Goal: Task Accomplishment & Management: Use online tool/utility

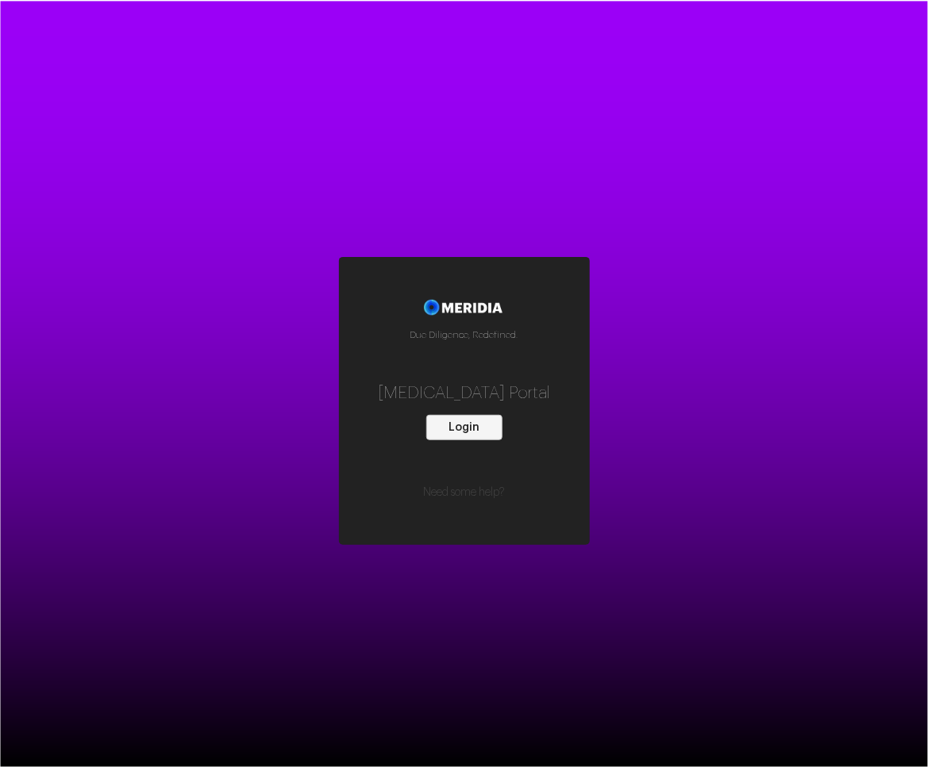
click at [466, 425] on button "Login" at bounding box center [464, 427] width 76 height 25
click at [485, 421] on button "Login" at bounding box center [464, 427] width 76 height 25
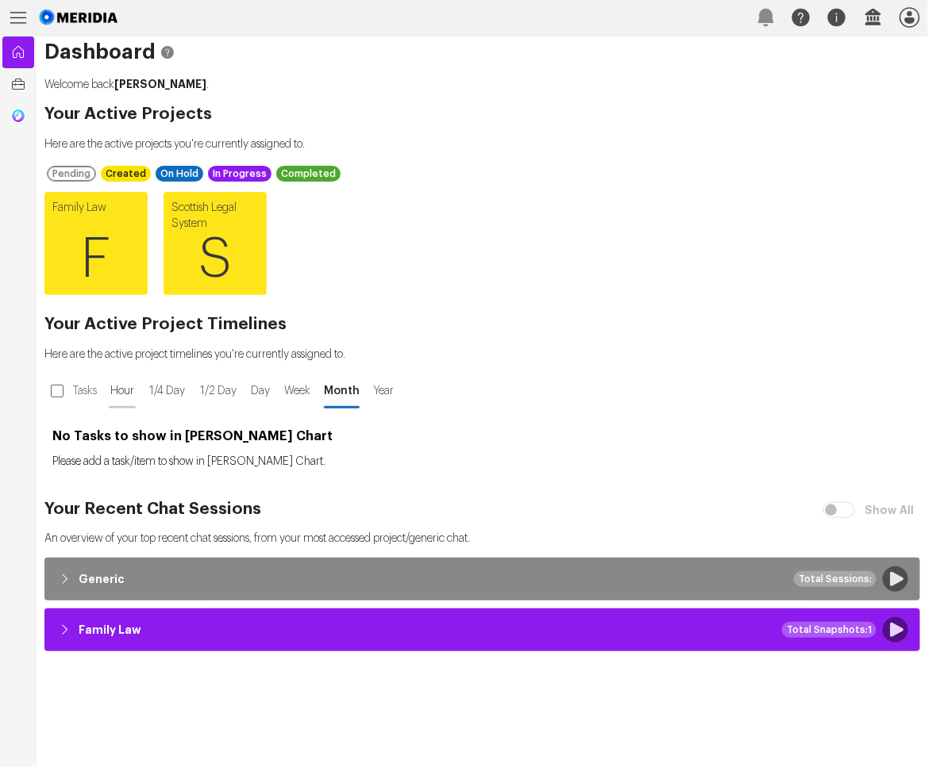
click at [129, 390] on span "Hour" at bounding box center [122, 391] width 30 height 16
click at [178, 409] on div "No Tasks to show in [PERSON_NAME] Chart Please add a task/item to show in [PERS…" at bounding box center [481, 448] width 875 height 79
click at [165, 379] on button "1/4 Day 1/4 Day" at bounding box center [167, 391] width 60 height 35
click at [186, 379] on button "1/4 Day" at bounding box center [167, 391] width 60 height 35
click at [215, 379] on button "1/2 Day 1/2 Day" at bounding box center [219, 391] width 60 height 35
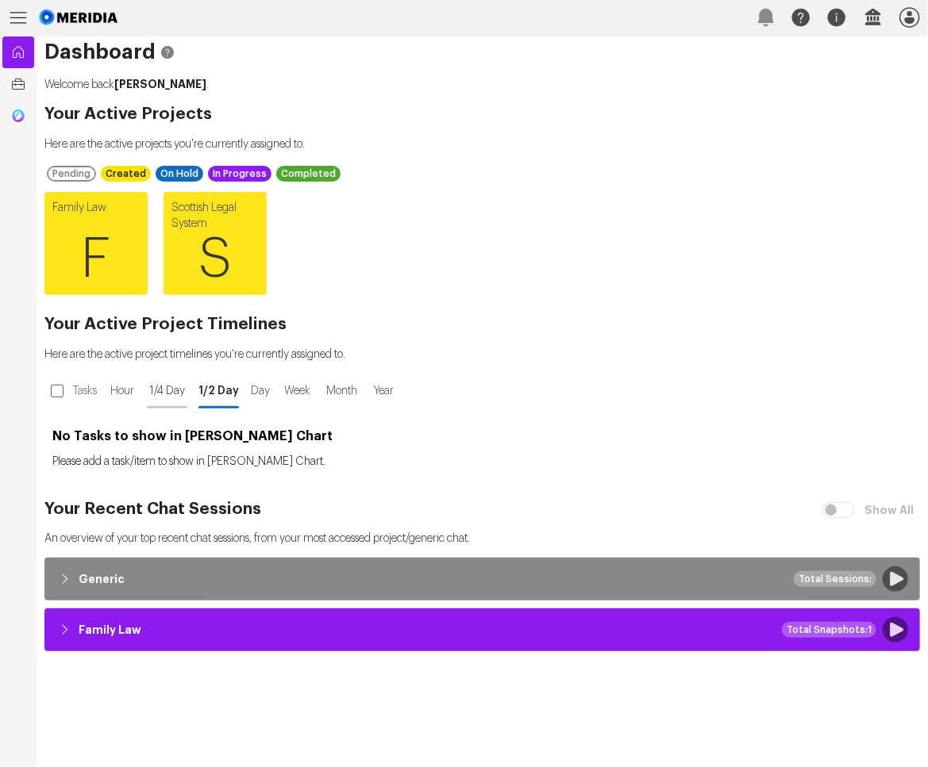
click at [140, 394] on button "1/4 Day 1/4 Day" at bounding box center [167, 391] width 60 height 35
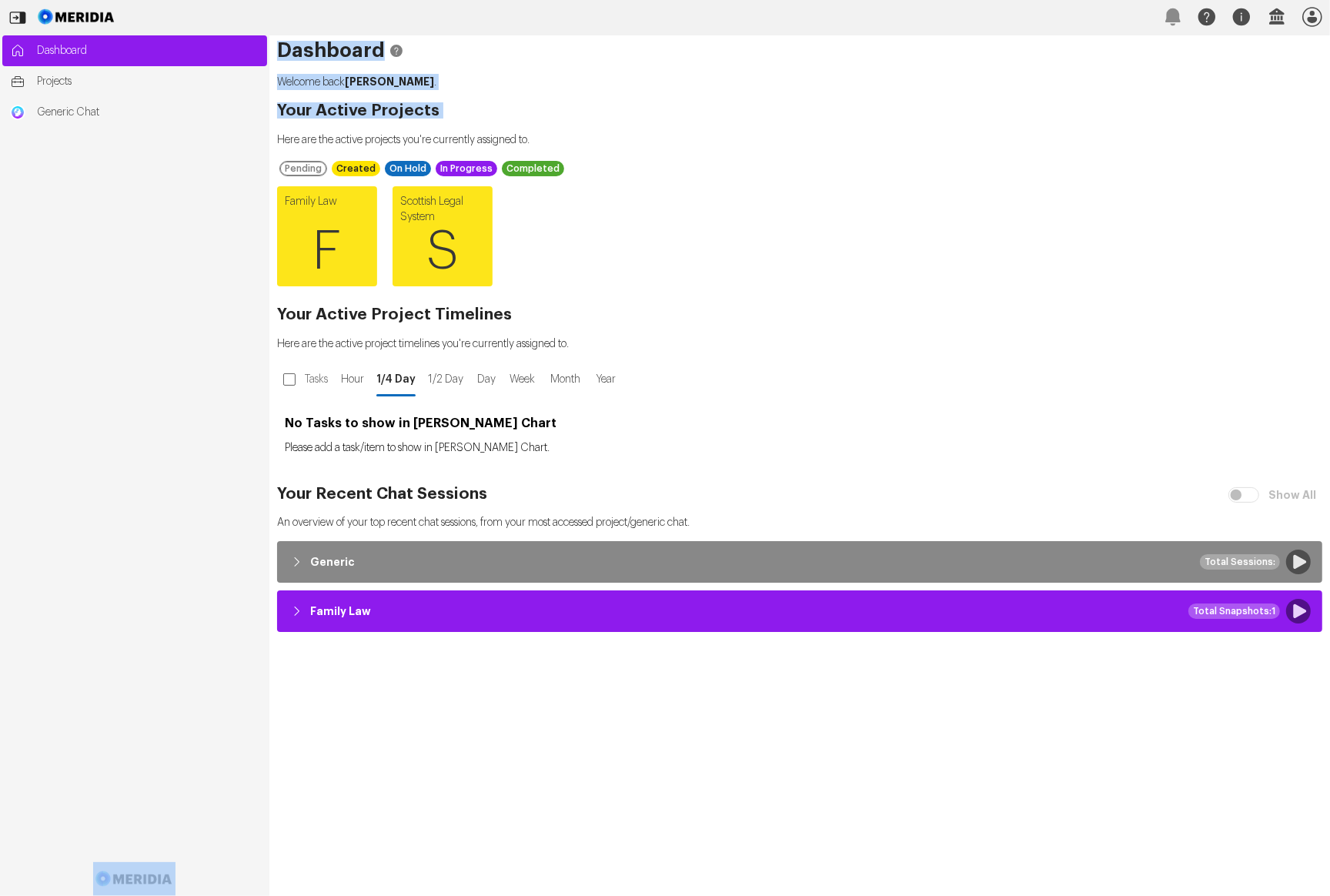
drag, startPoint x: 271, startPoint y: 138, endPoint x: 216, endPoint y: 140, distance: 55.0
click at [216, 140] on div "Dashboard Projects Generic Chat Dashboard Welcome back Blair Mackay . Your Acti…" at bounding box center [665, 465] width 1330 height 860
click at [216, 140] on ul "Dashboard Projects Generic Chat" at bounding box center [134, 450] width 265 height 829
drag, startPoint x: 268, startPoint y: 145, endPoint x: 165, endPoint y: 186, distance: 110.9
click at [165, 186] on nav "Dashboard Projects Generic Chat" at bounding box center [135, 465] width 270 height 860
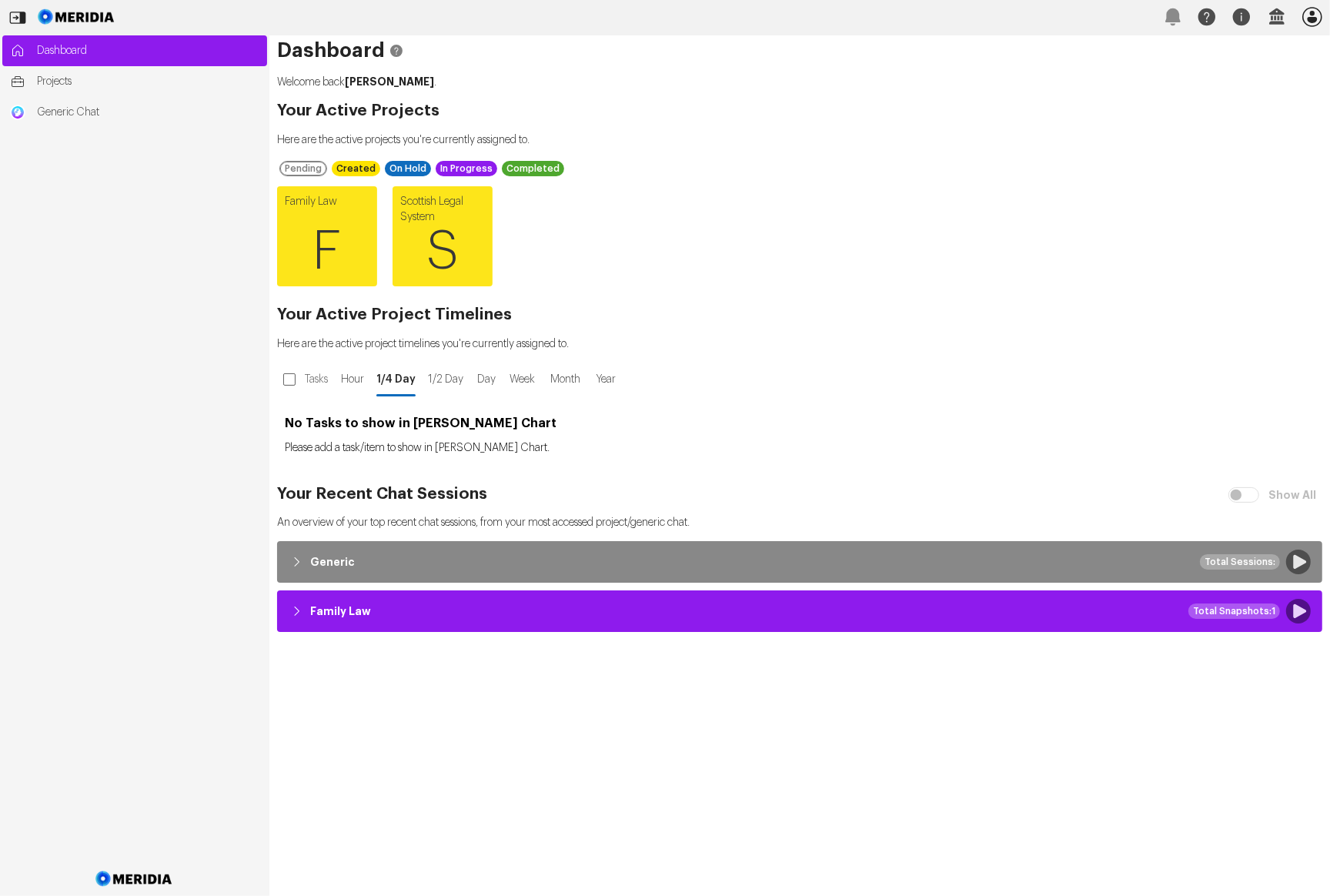
click at [899, 16] on icon "button" at bounding box center [1313, 16] width 20 height 20
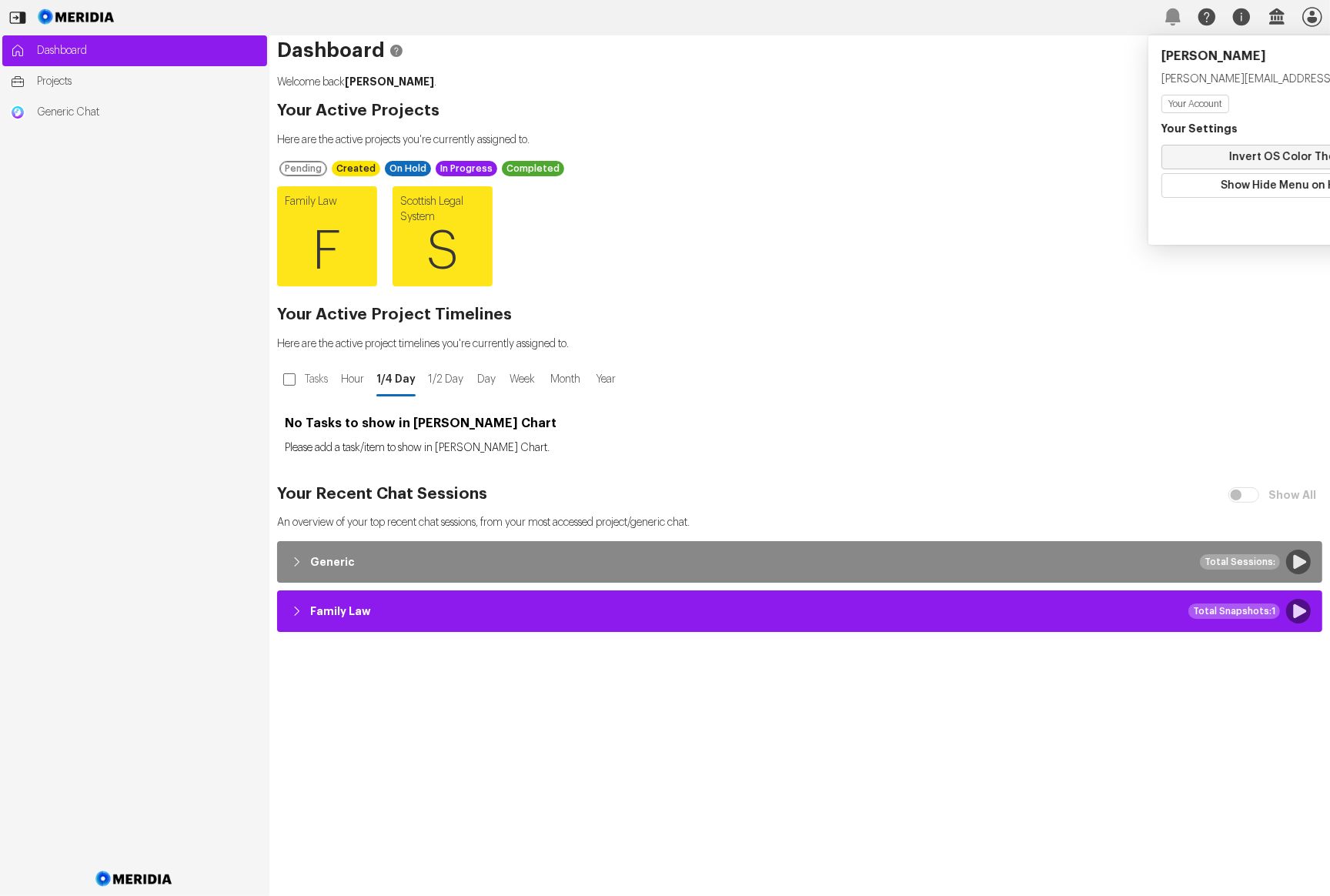
click at [899, 155] on button "Invert OS Color Theme" at bounding box center [1290, 156] width 258 height 24
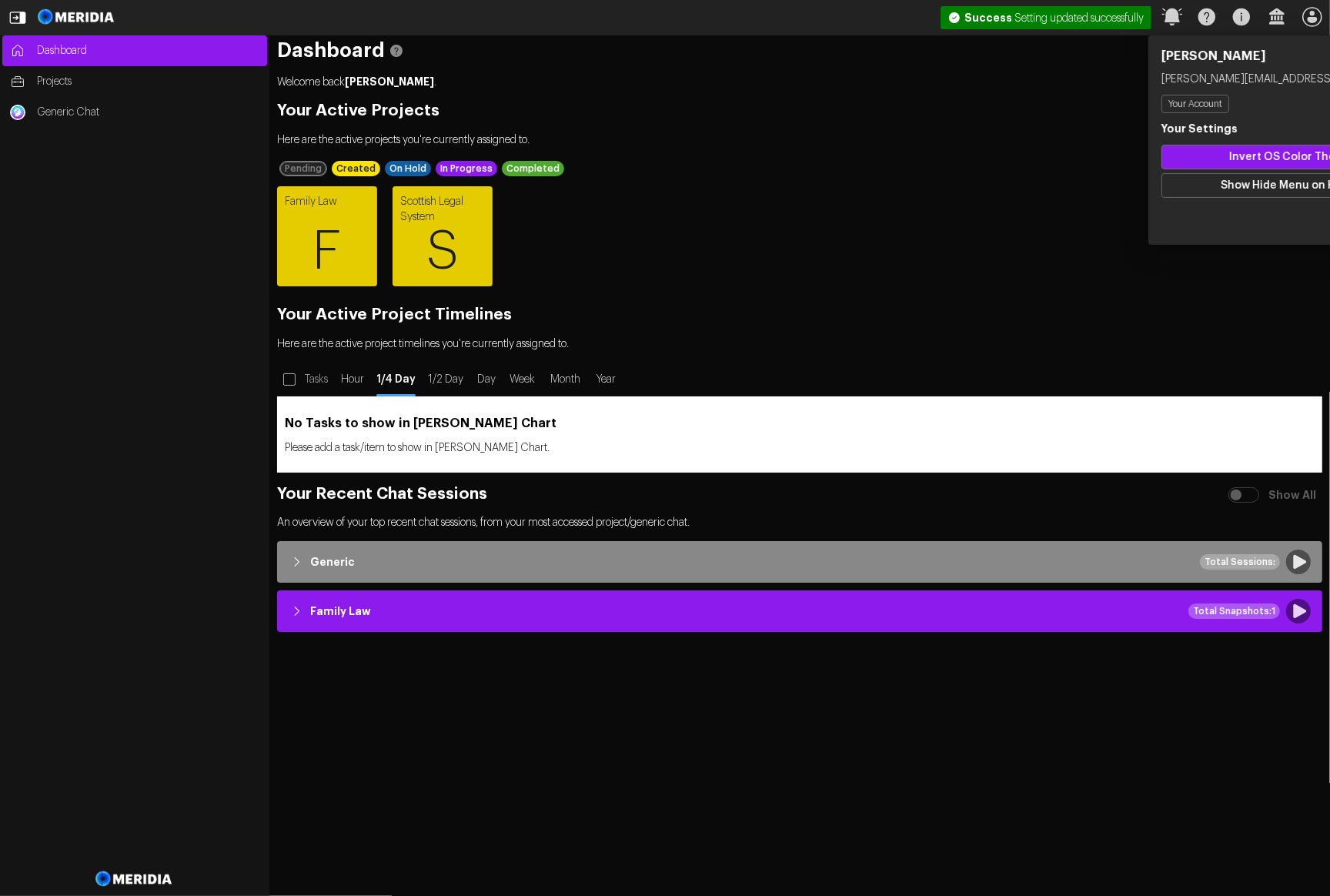
click at [899, 155] on button "Invert OS Color Theme" at bounding box center [1290, 156] width 258 height 24
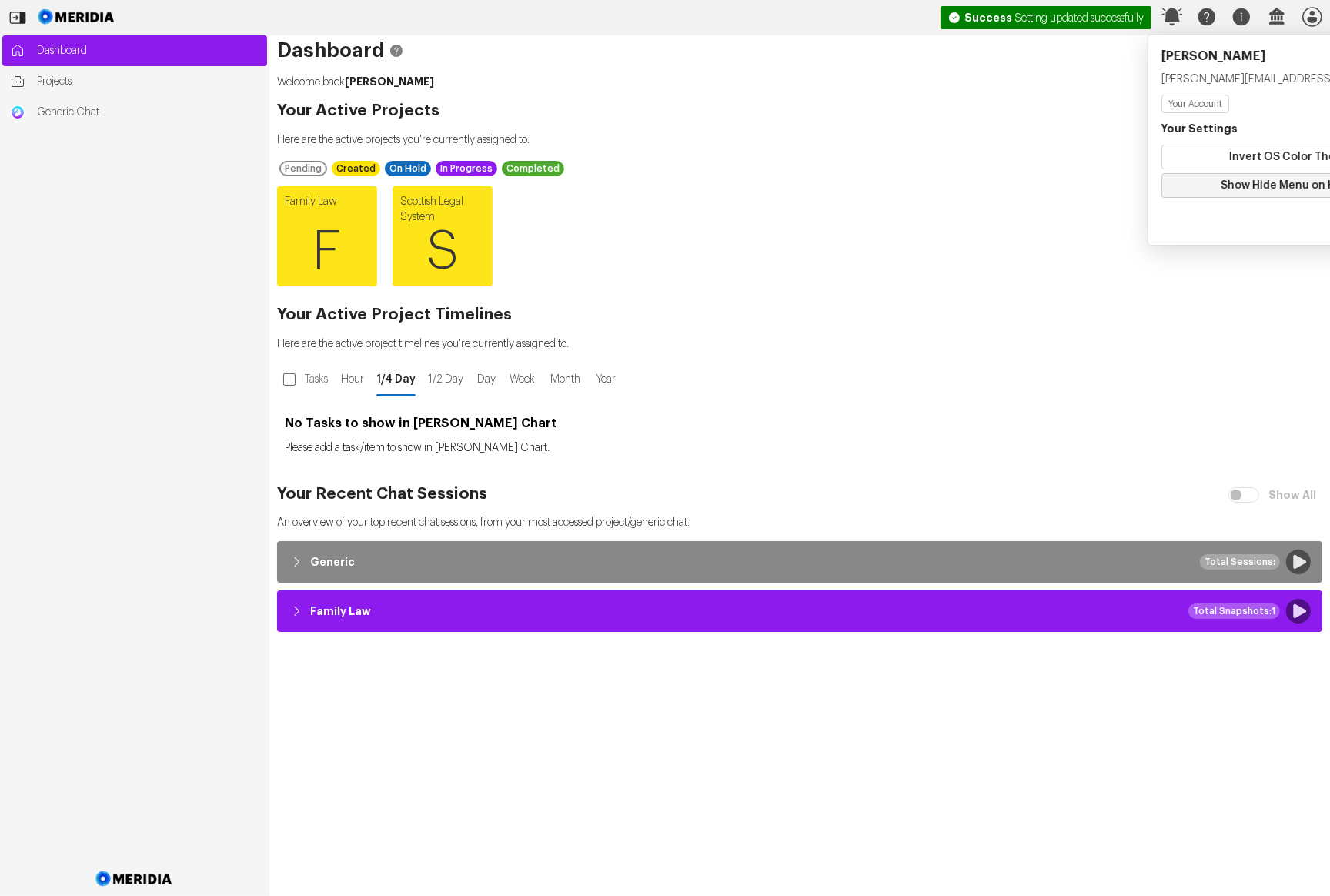
click at [899, 182] on button "Show Hide Menu on Hover" at bounding box center [1290, 185] width 258 height 24
click at [899, 181] on button "Show Hide Menu on Hover" at bounding box center [1290, 185] width 258 height 24
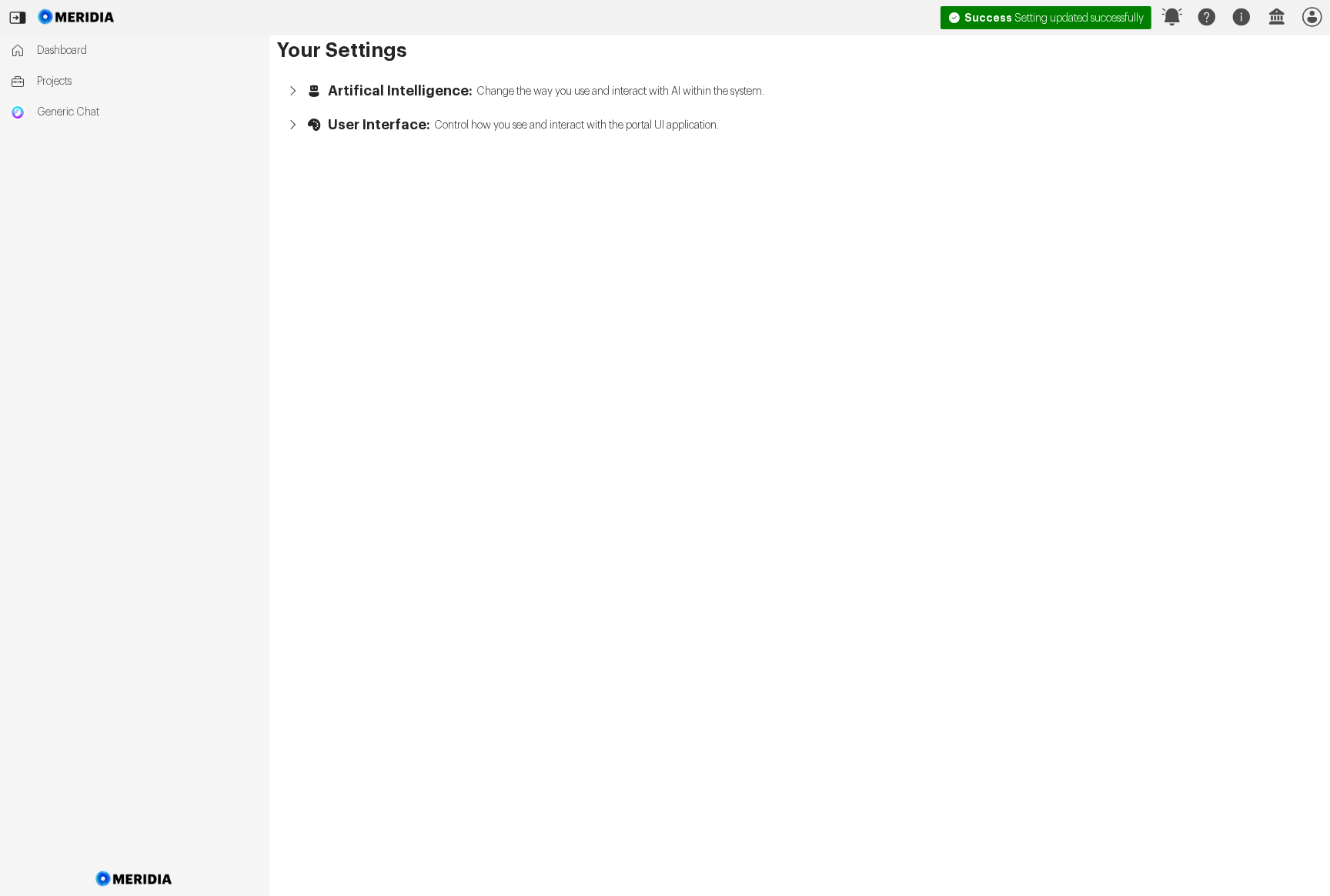
click at [424, 88] on span "Artifical Intelligence:" at bounding box center [400, 91] width 145 height 16
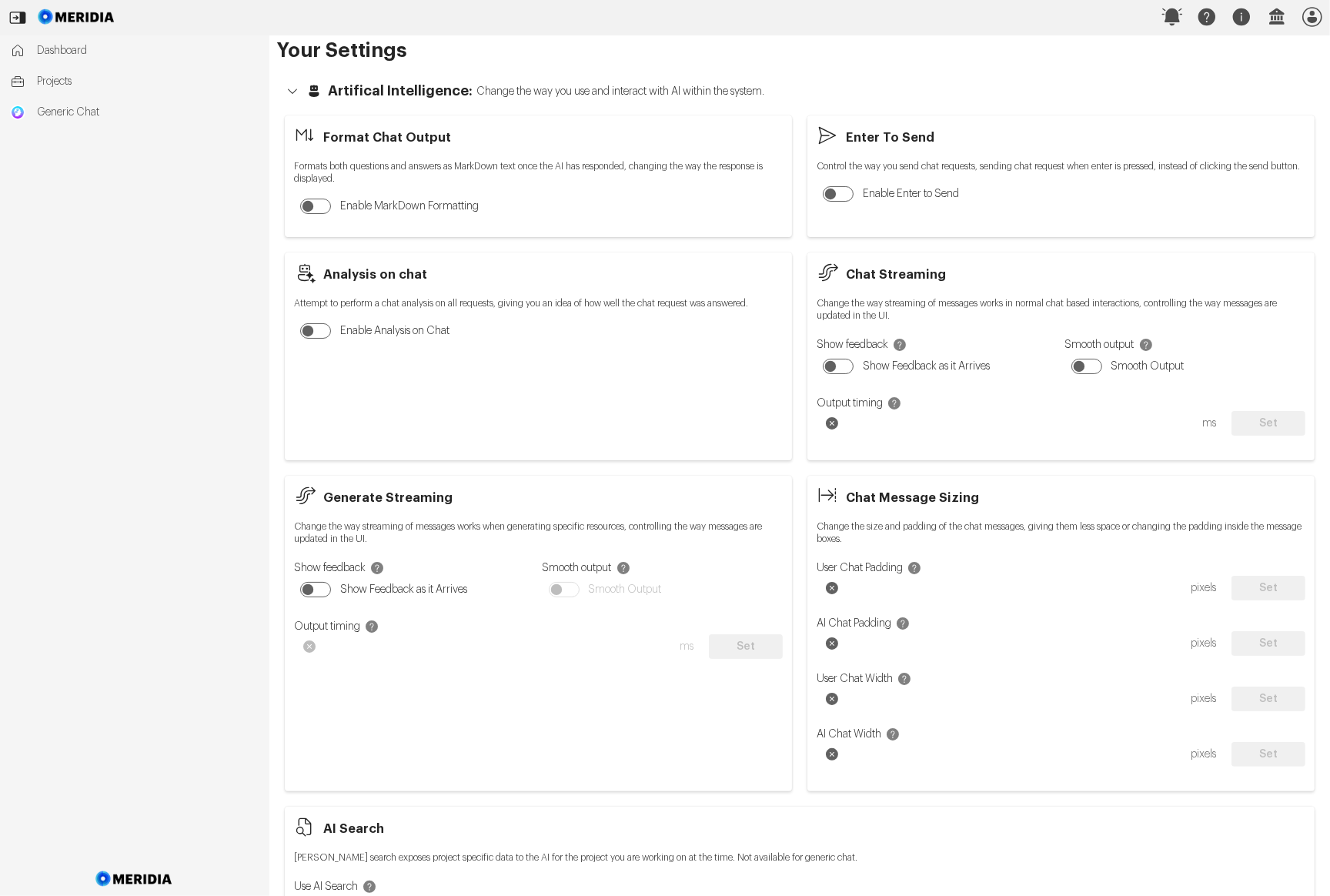
click at [311, 83] on icon "button" at bounding box center [314, 91] width 16 height 16
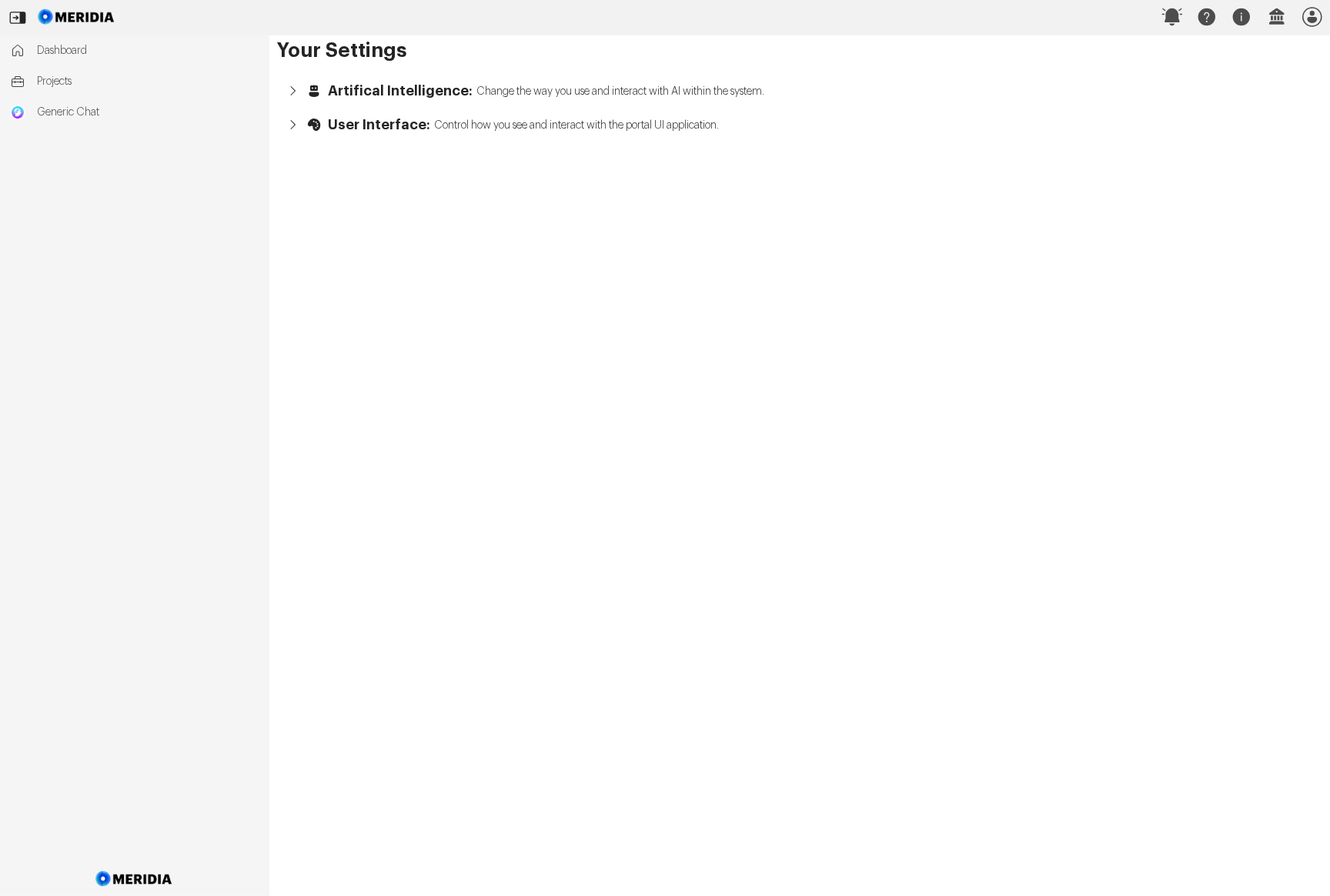
click at [320, 125] on icon "button" at bounding box center [314, 125] width 16 height 16
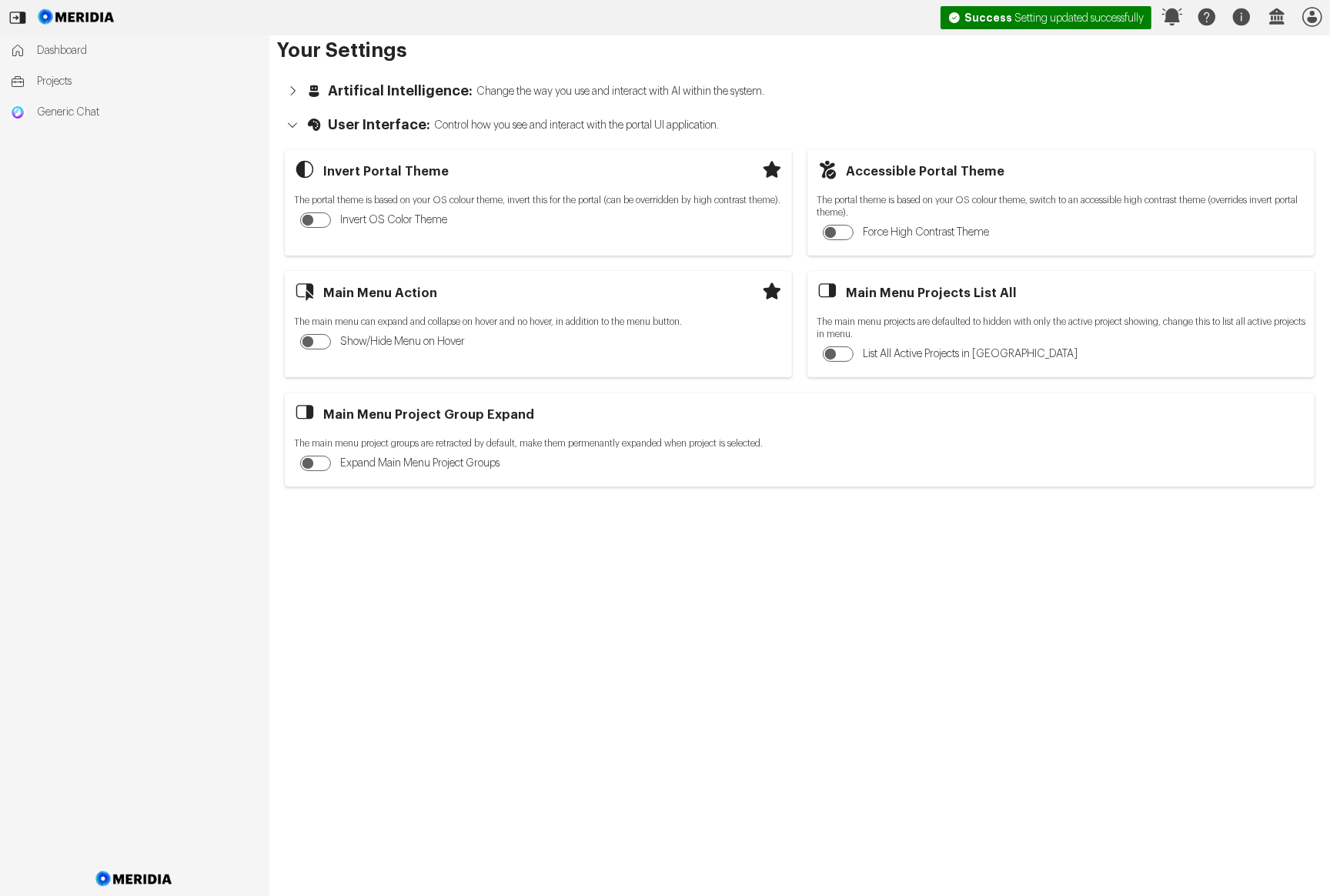
click at [301, 119] on span "button" at bounding box center [296, 125] width 21 height 16
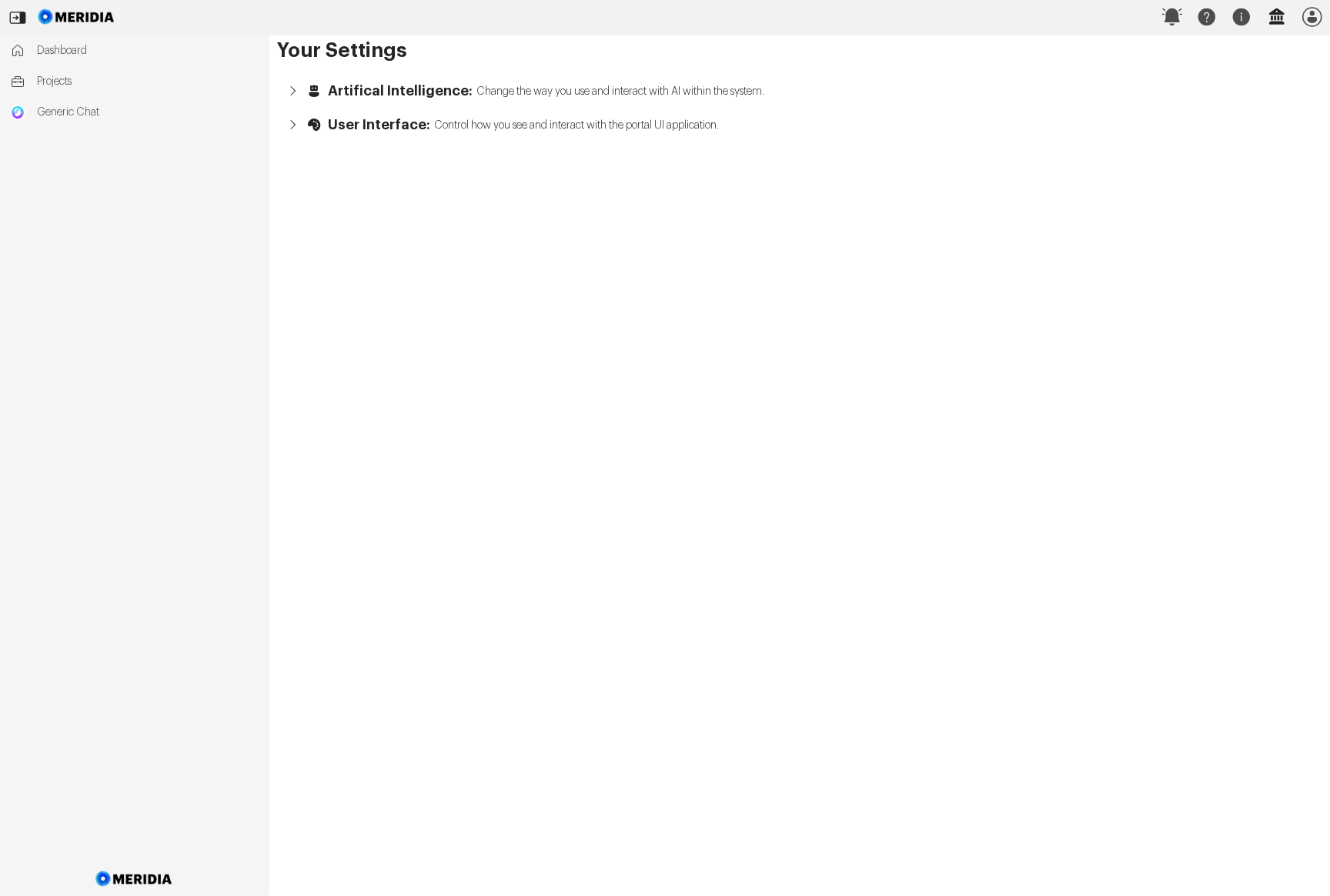
click at [899, 10] on icon "button" at bounding box center [1277, 16] width 34 height 34
click at [899, 17] on icon "button" at bounding box center [1241, 16] width 16 height 16
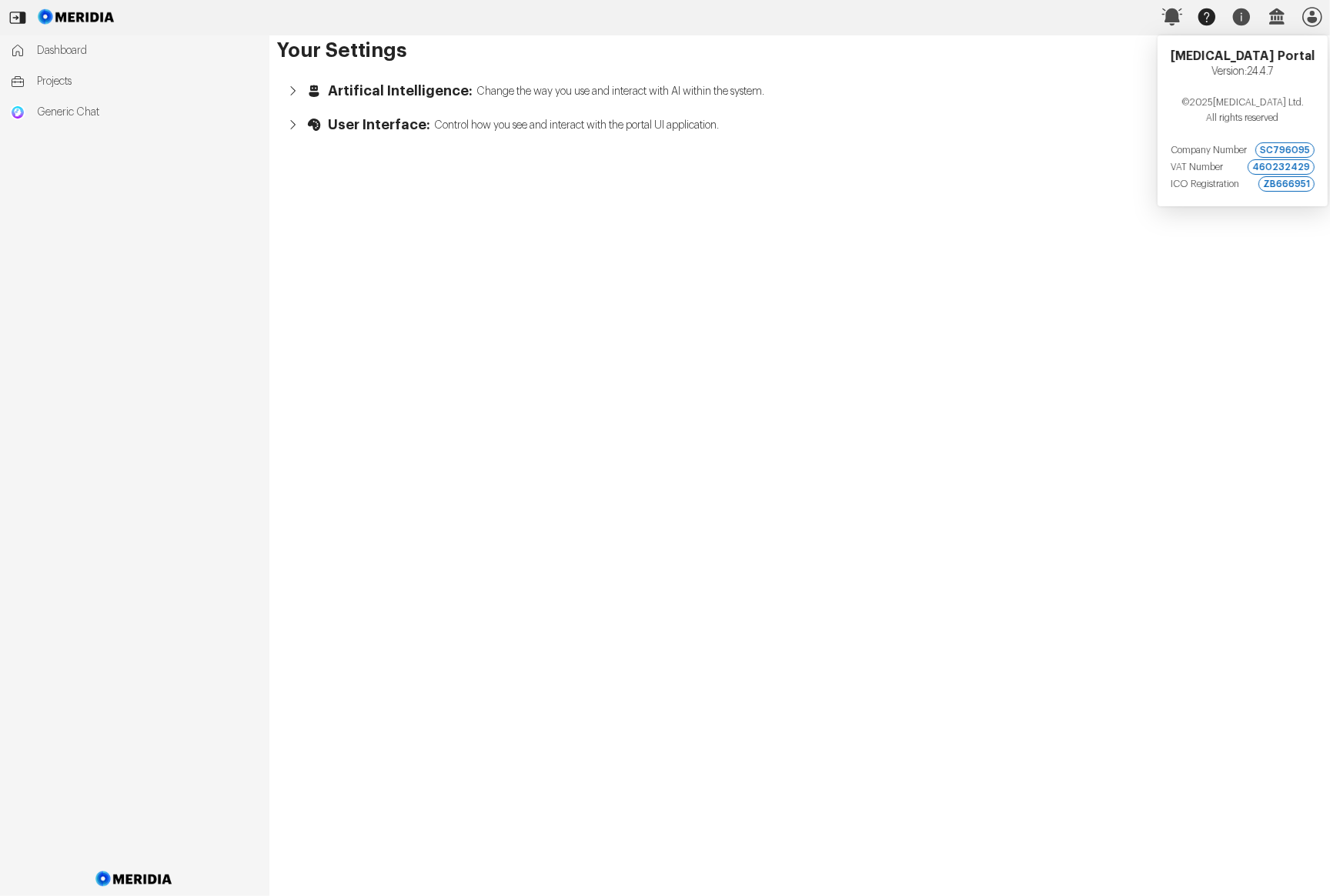
click at [899, 19] on icon at bounding box center [1207, 16] width 16 height 16
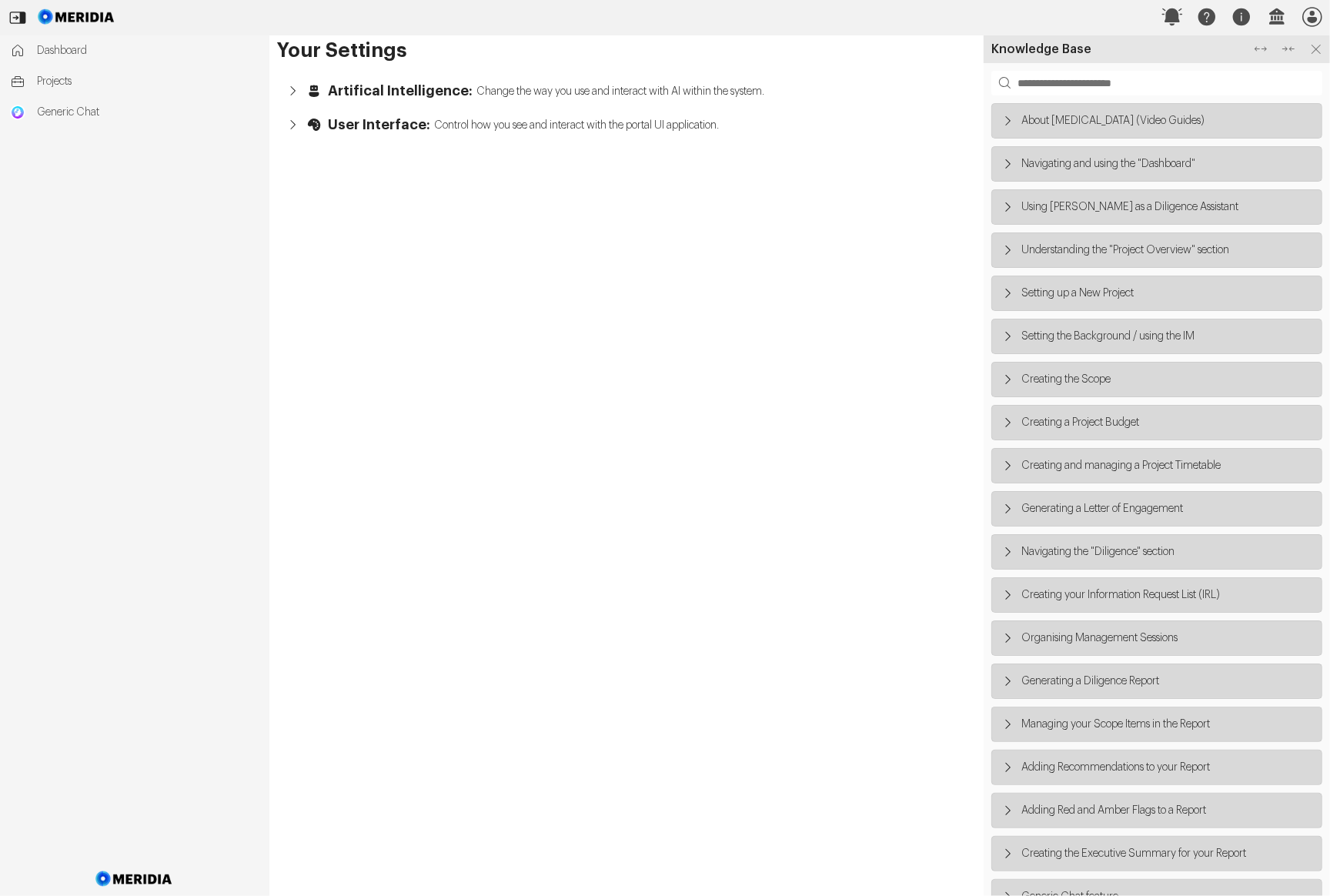
click at [899, 121] on icon "button" at bounding box center [1008, 121] width 5 height 10
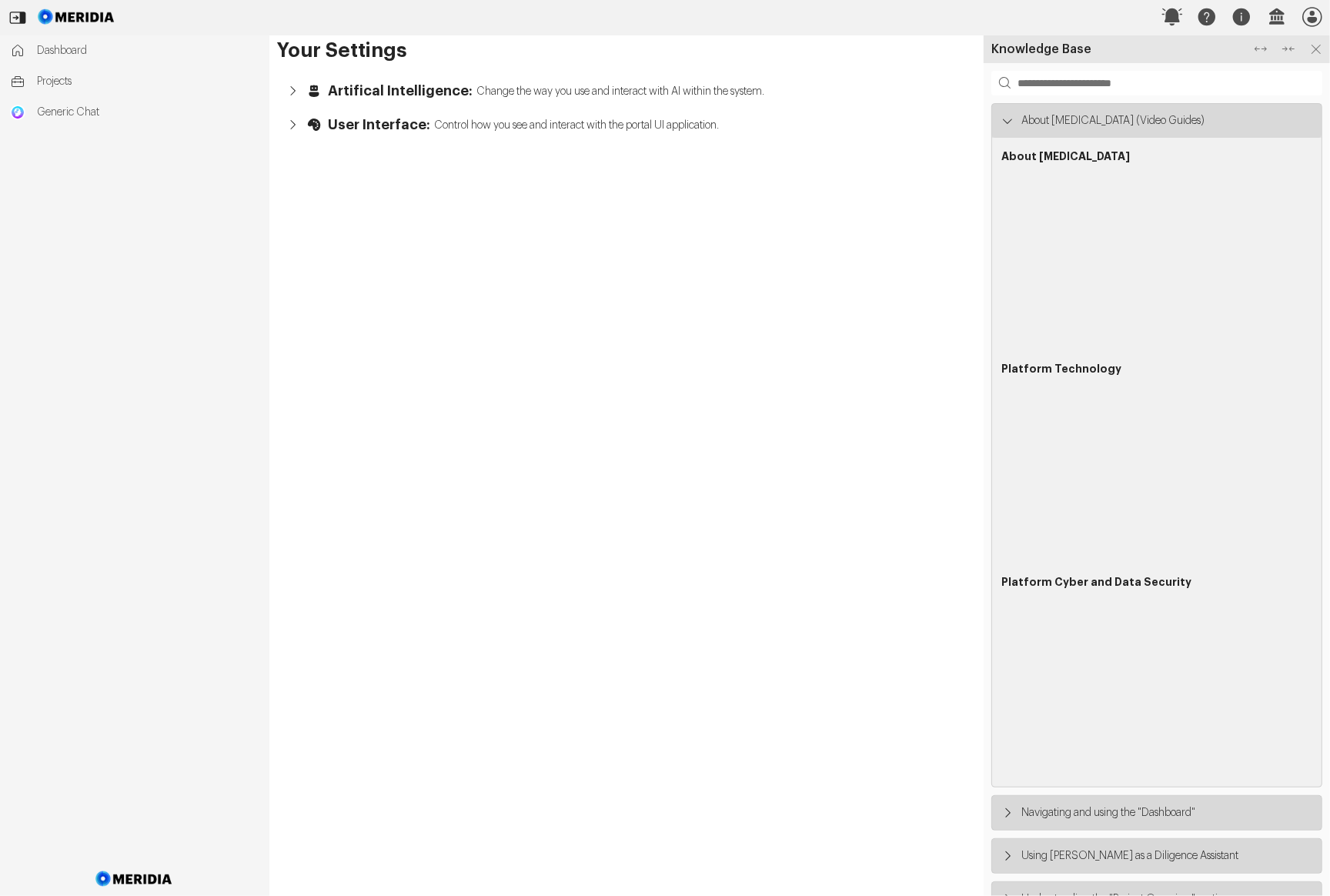
click at [899, 118] on icon "button" at bounding box center [1008, 121] width 16 height 16
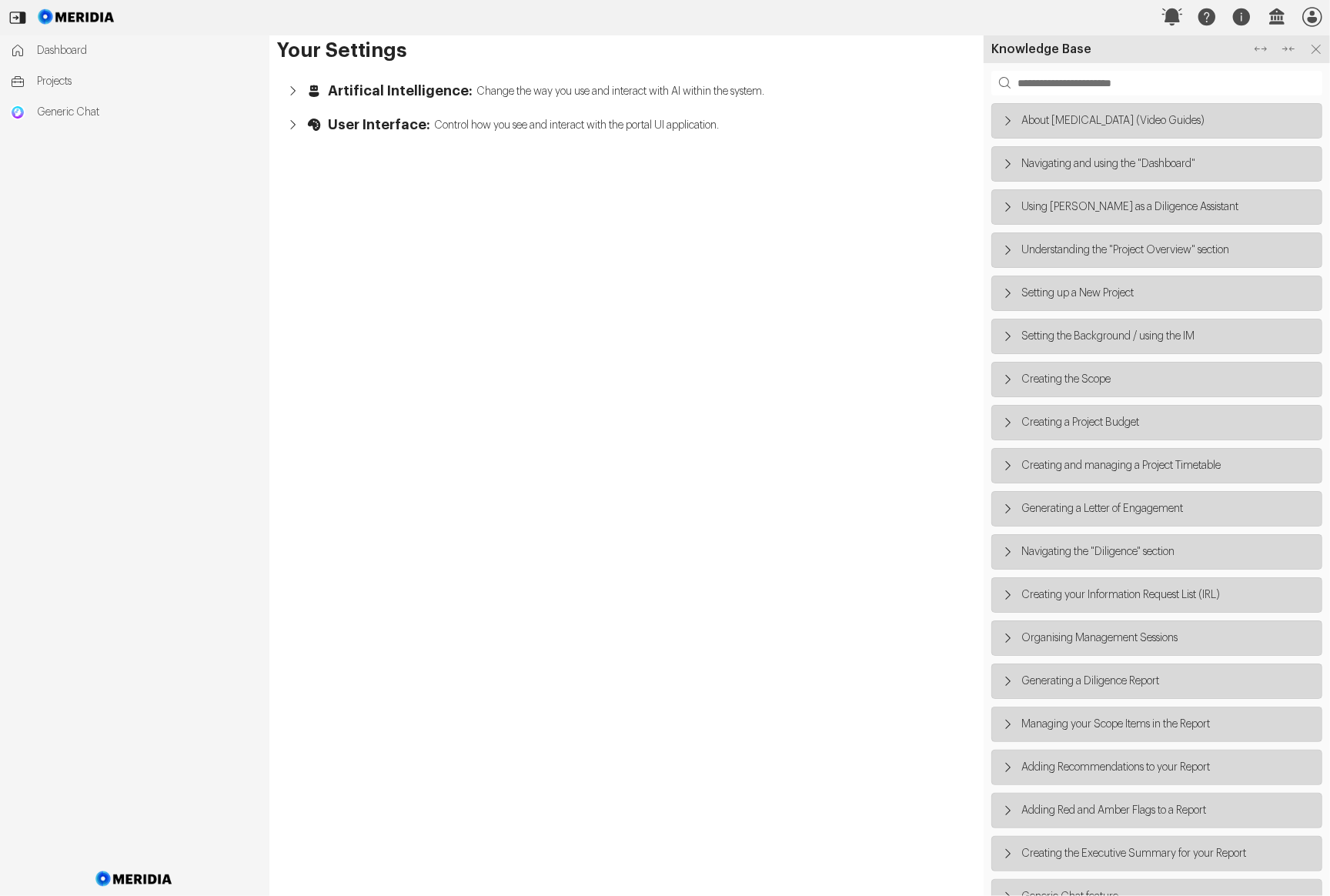
click at [899, 158] on icon "button" at bounding box center [1008, 164] width 16 height 16
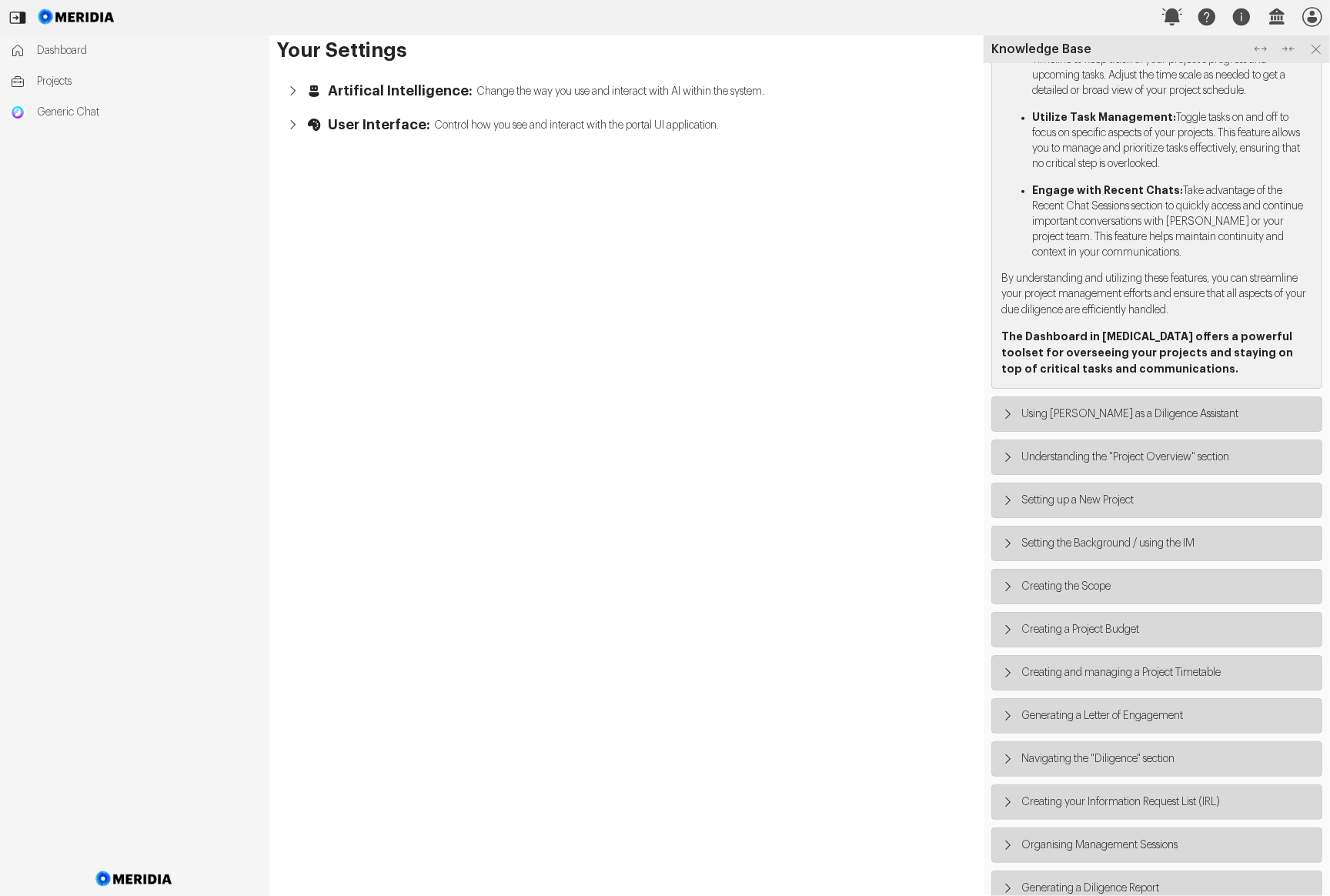
scroll to position [963, 0]
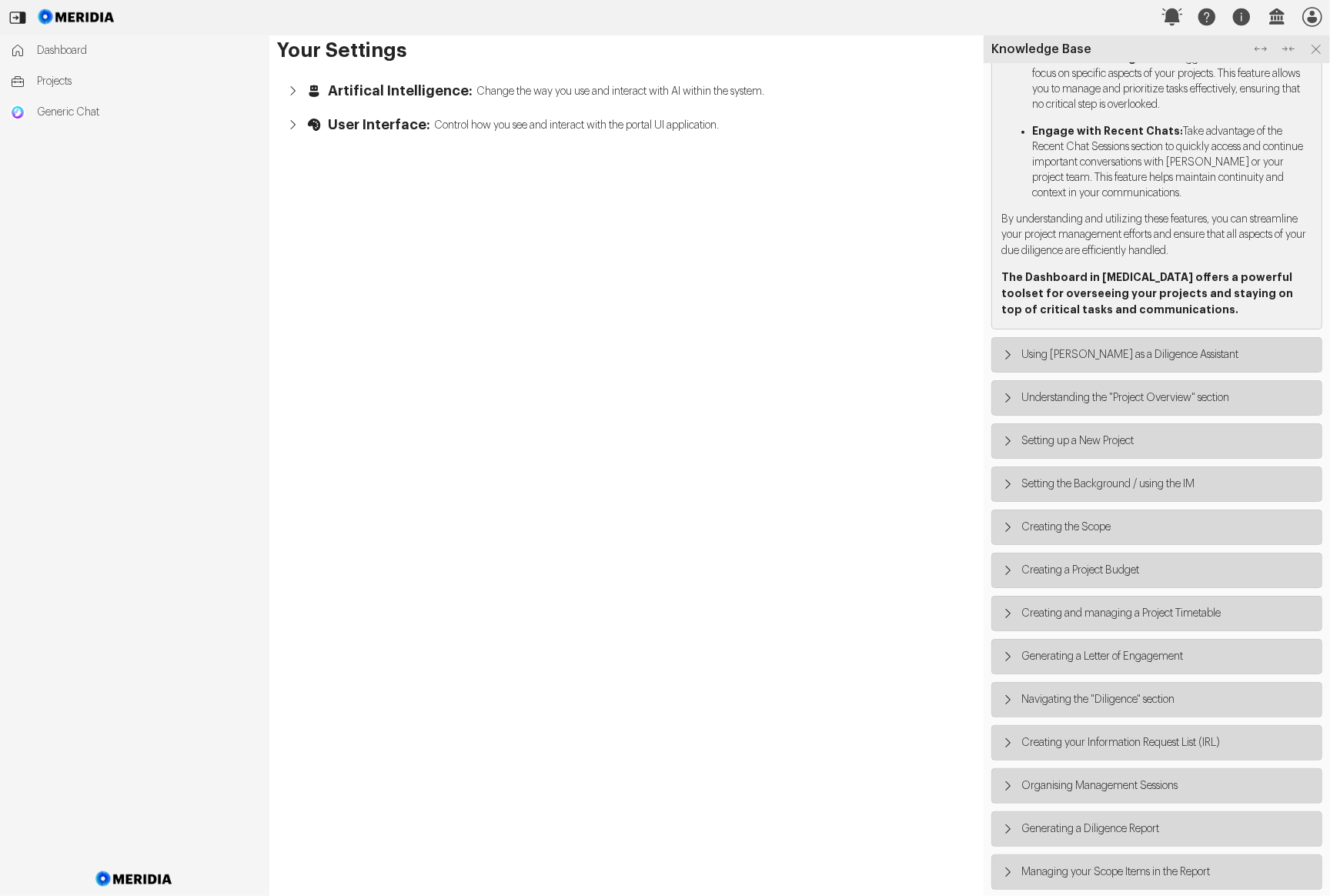
click at [899, 357] on icon "button" at bounding box center [1008, 355] width 16 height 16
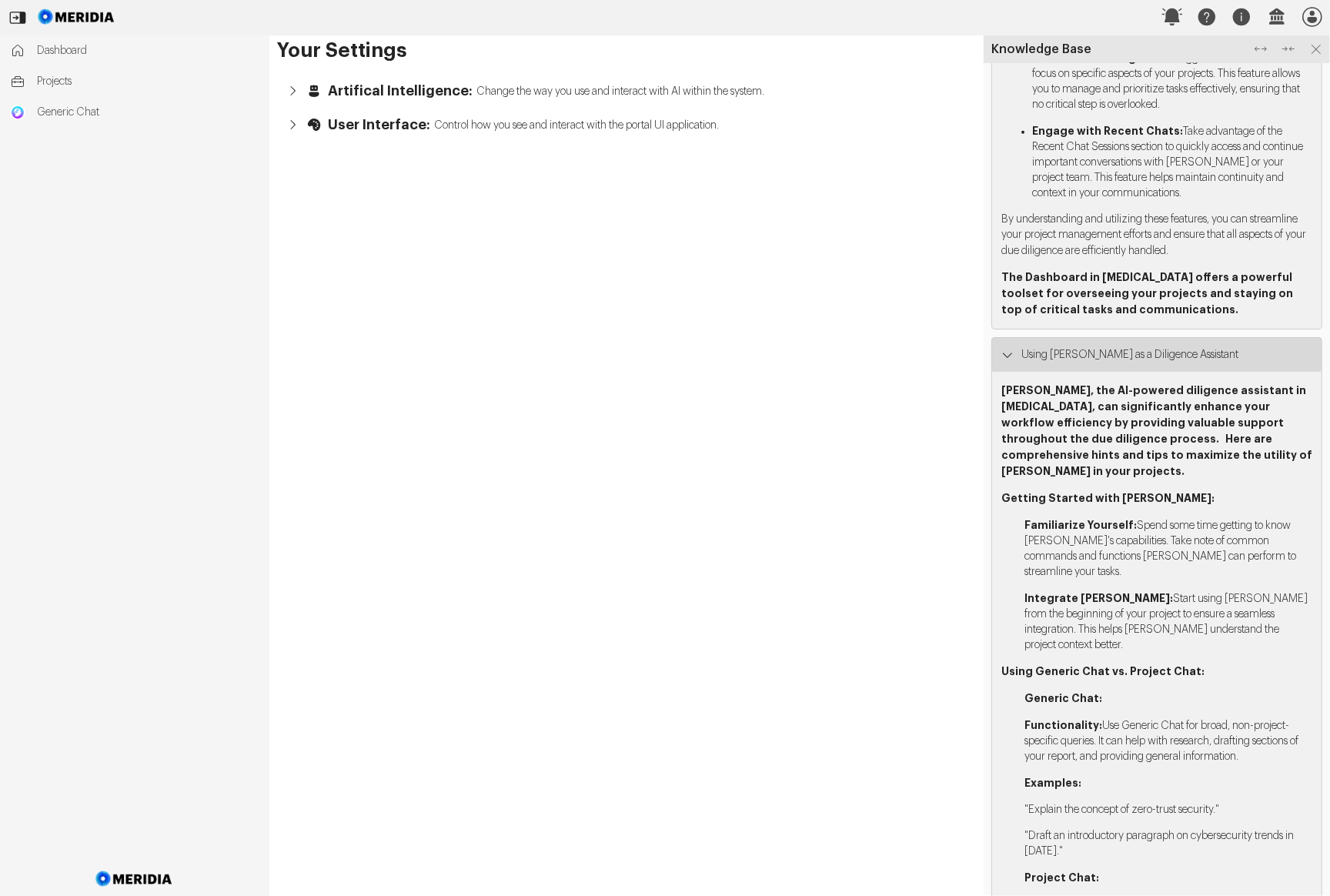
click at [899, 357] on icon "button" at bounding box center [1008, 355] width 16 height 16
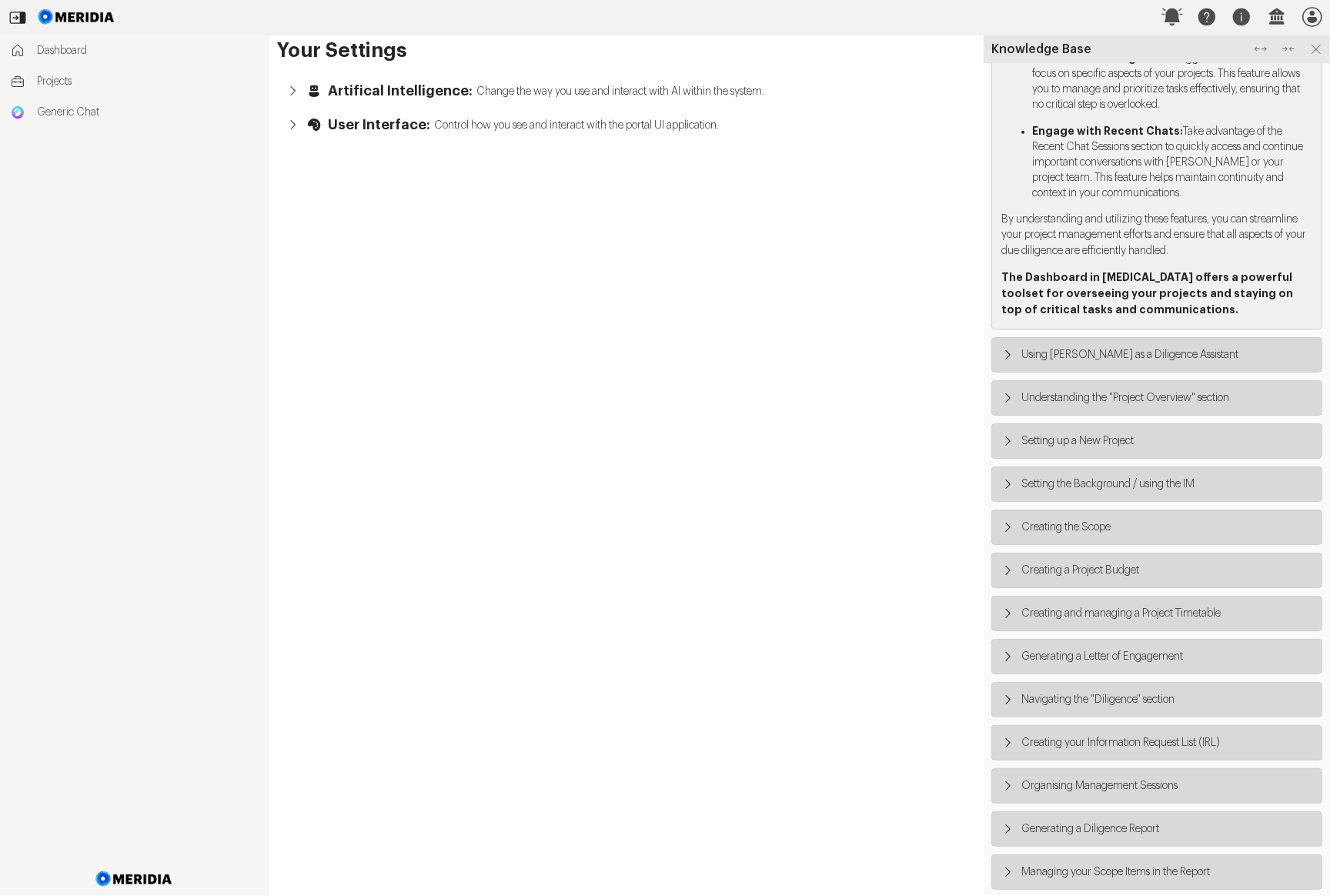
scroll to position [943, 0]
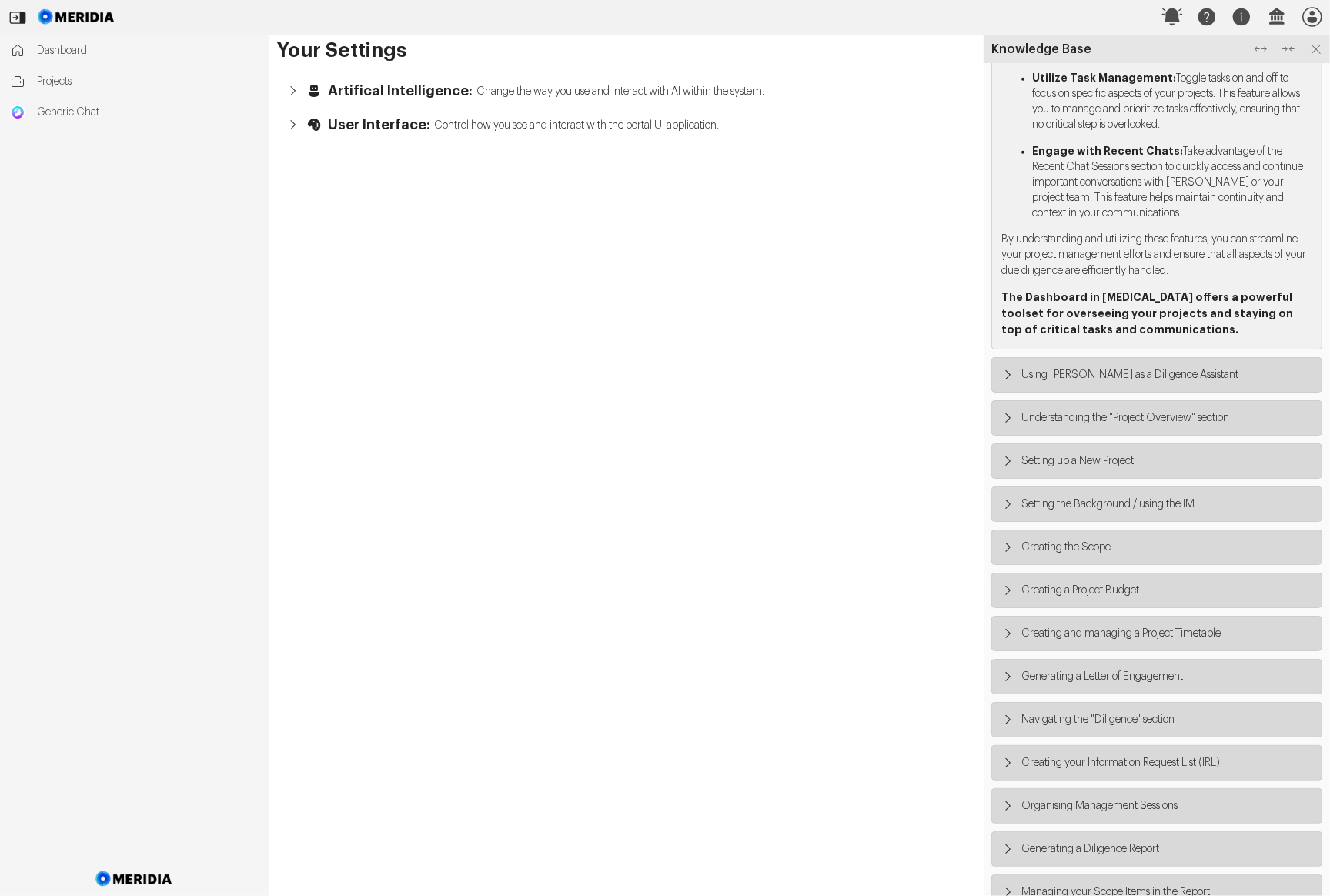
click at [899, 358] on button "Using George as a Diligence Assistant" at bounding box center [1157, 374] width 330 height 34
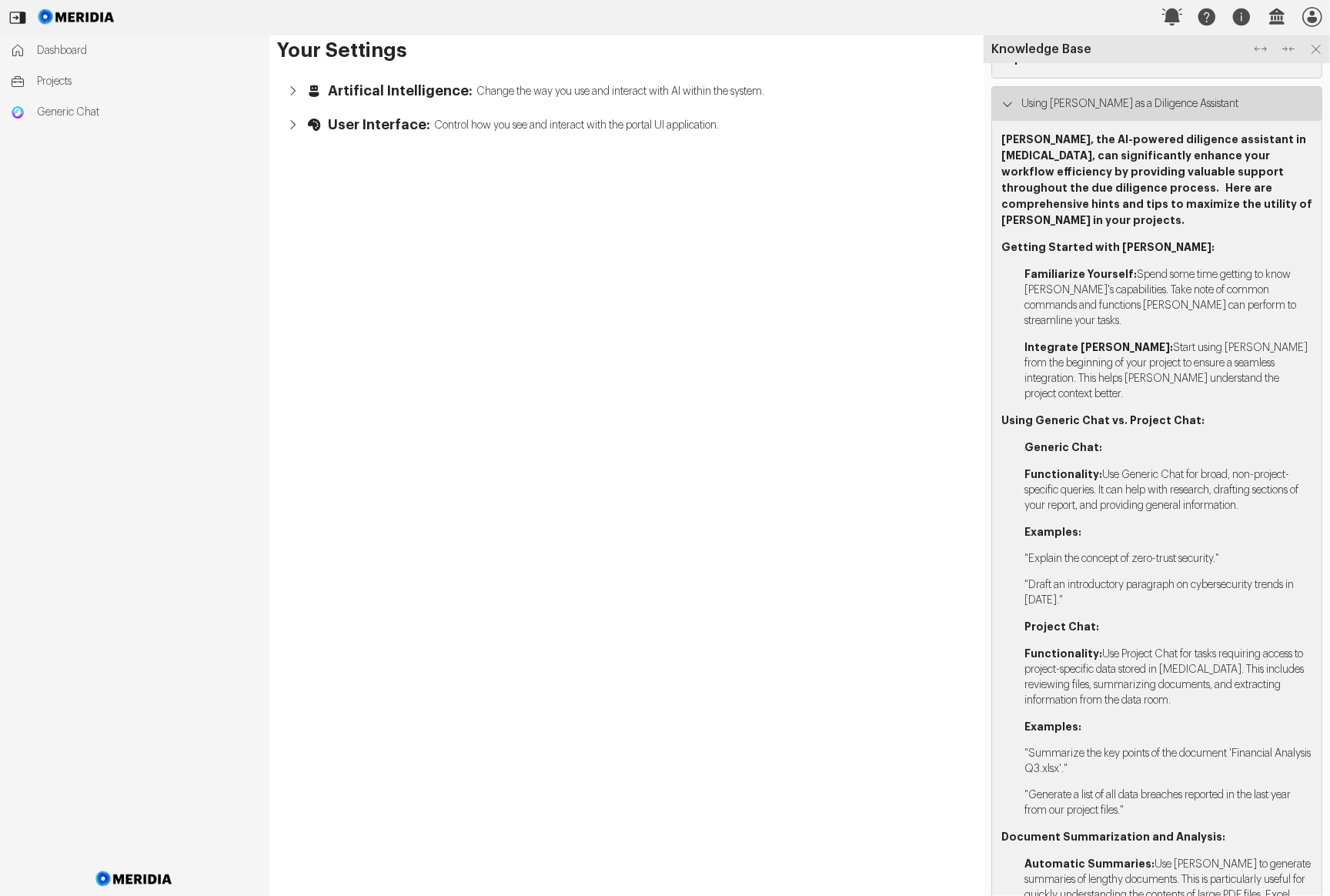
scroll to position [1214, 0]
drag, startPoint x: 1079, startPoint y: 252, endPoint x: 1025, endPoint y: 253, distance: 54.0
click at [899, 268] on strong "Familiarize Yourself:" at bounding box center [1081, 272] width 113 height 11
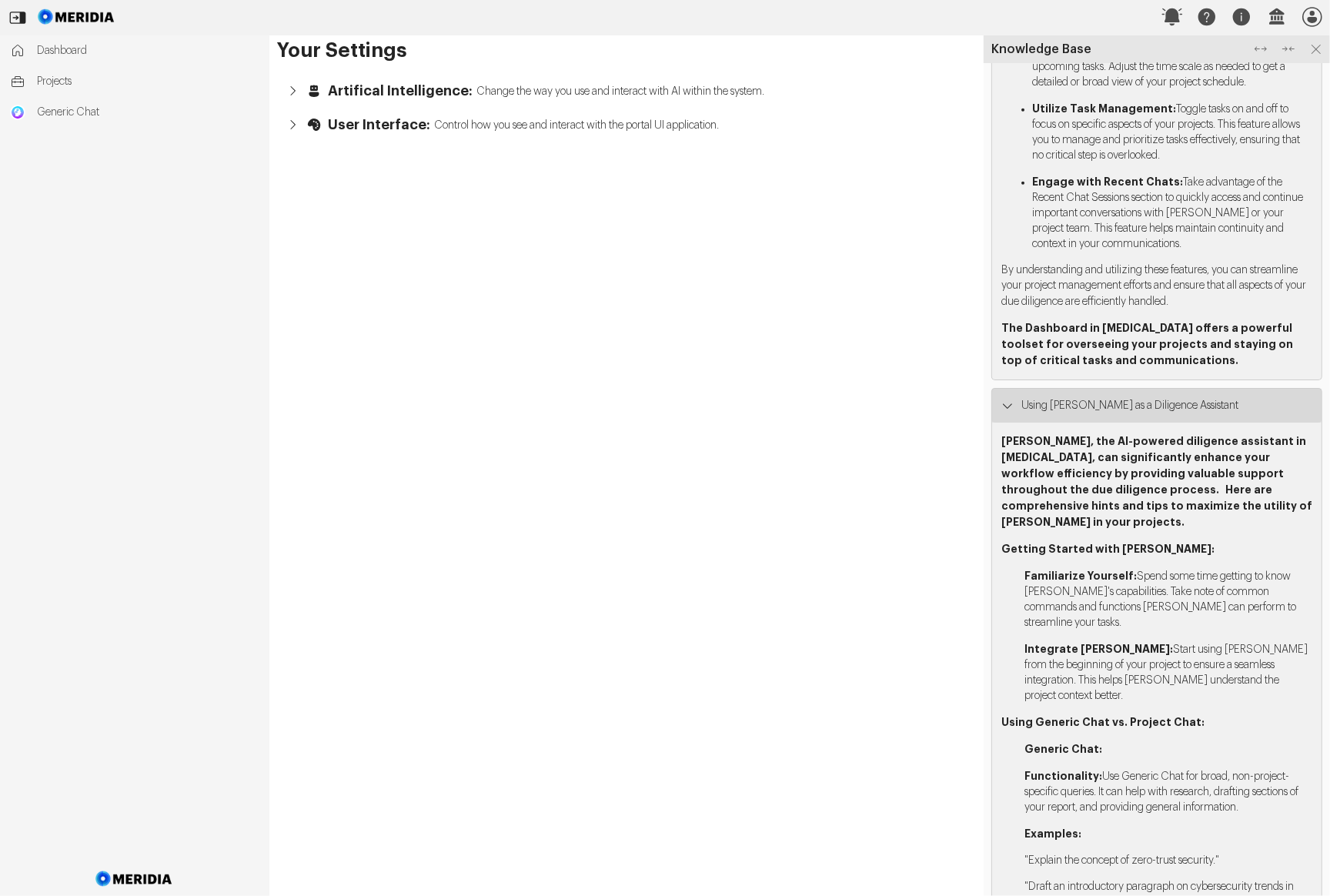
scroll to position [853, 0]
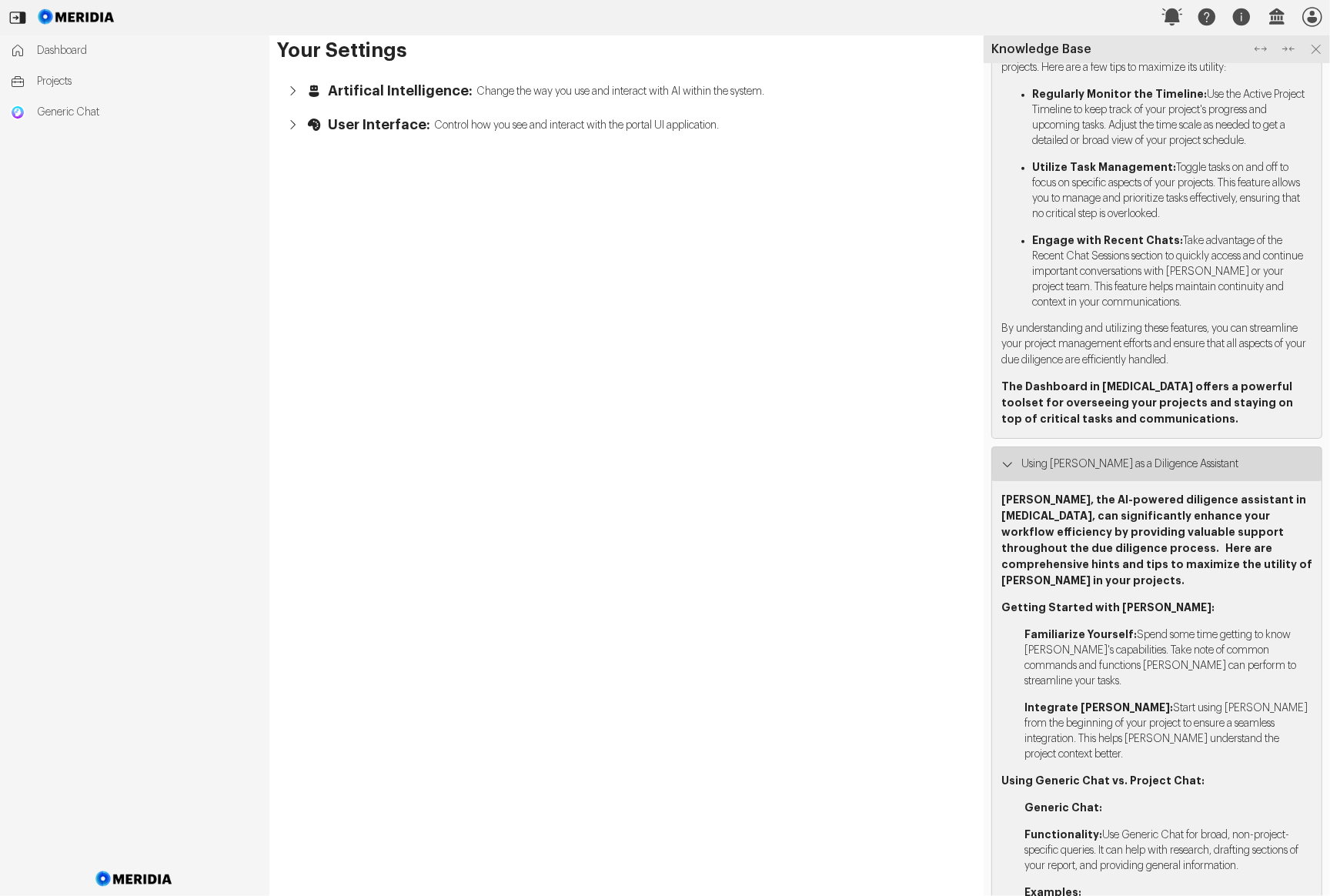
click at [899, 460] on button "Using George as a Diligence Assistant" at bounding box center [1157, 464] width 330 height 34
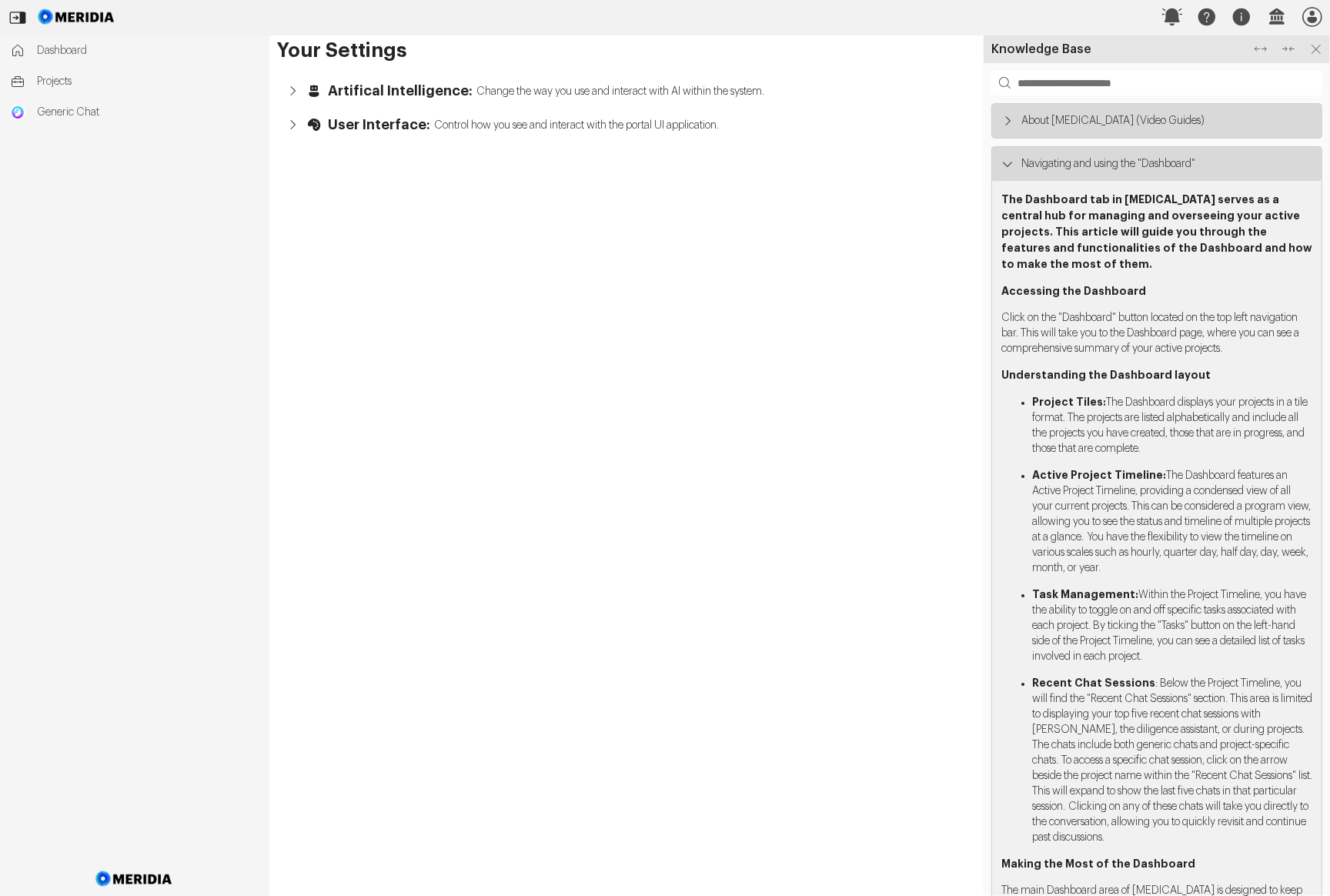
scroll to position [0, 0]
click at [899, 166] on button "Navigating and using the "Dashboard"" at bounding box center [1157, 164] width 330 height 34
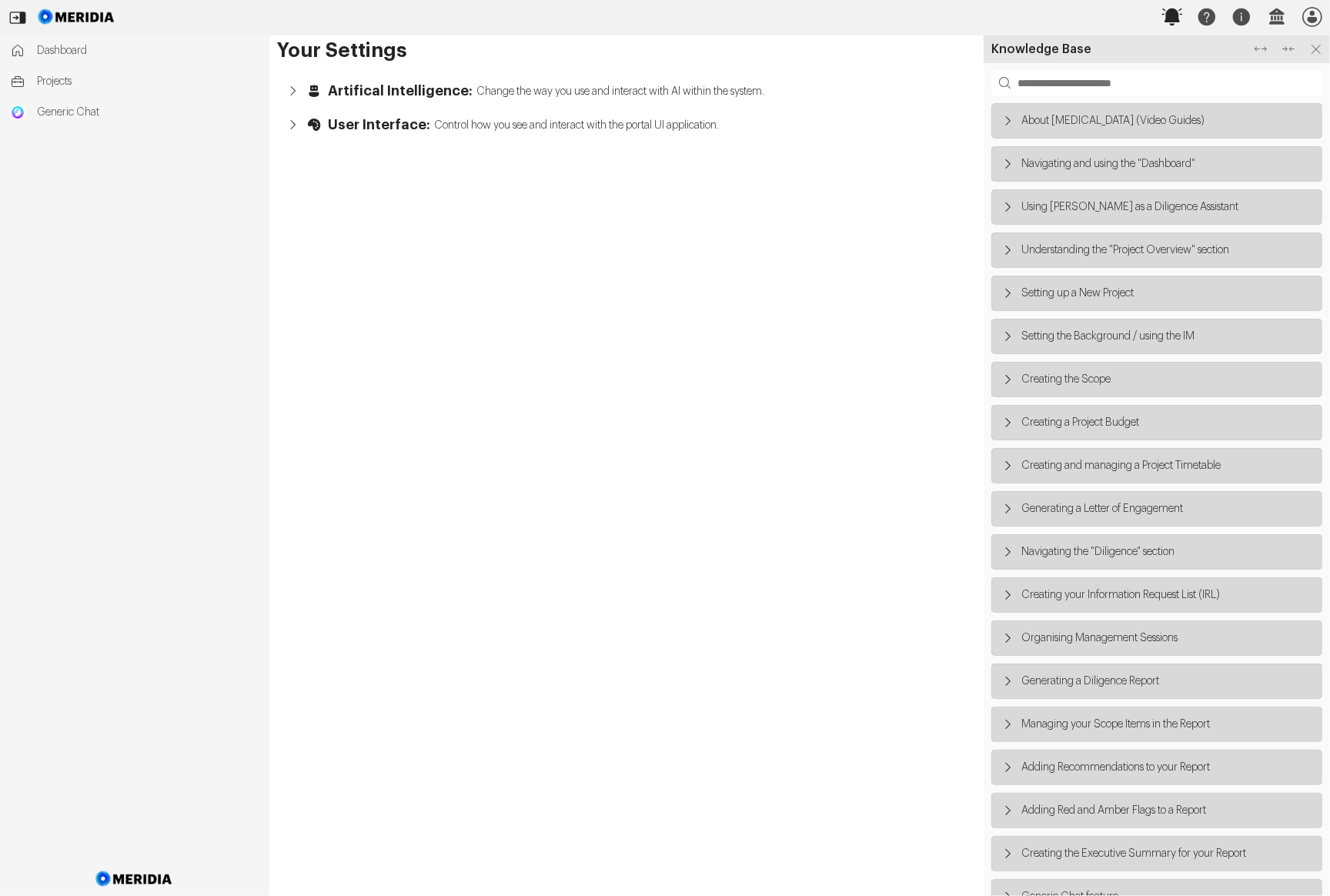
click at [899, 14] on icon "button" at bounding box center [1172, 16] width 20 height 16
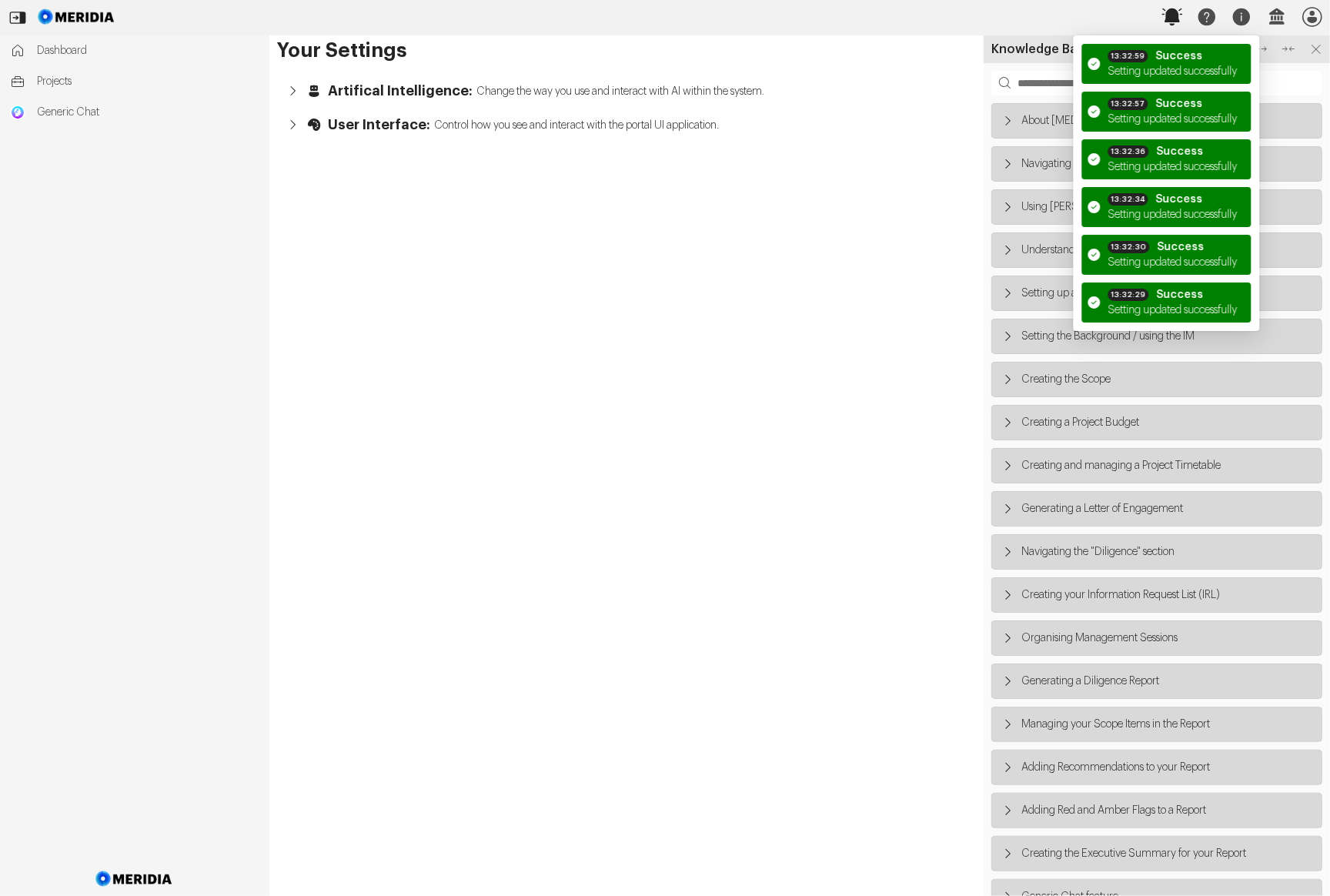
click at [899, 17] on icon "button" at bounding box center [1172, 16] width 20 height 16
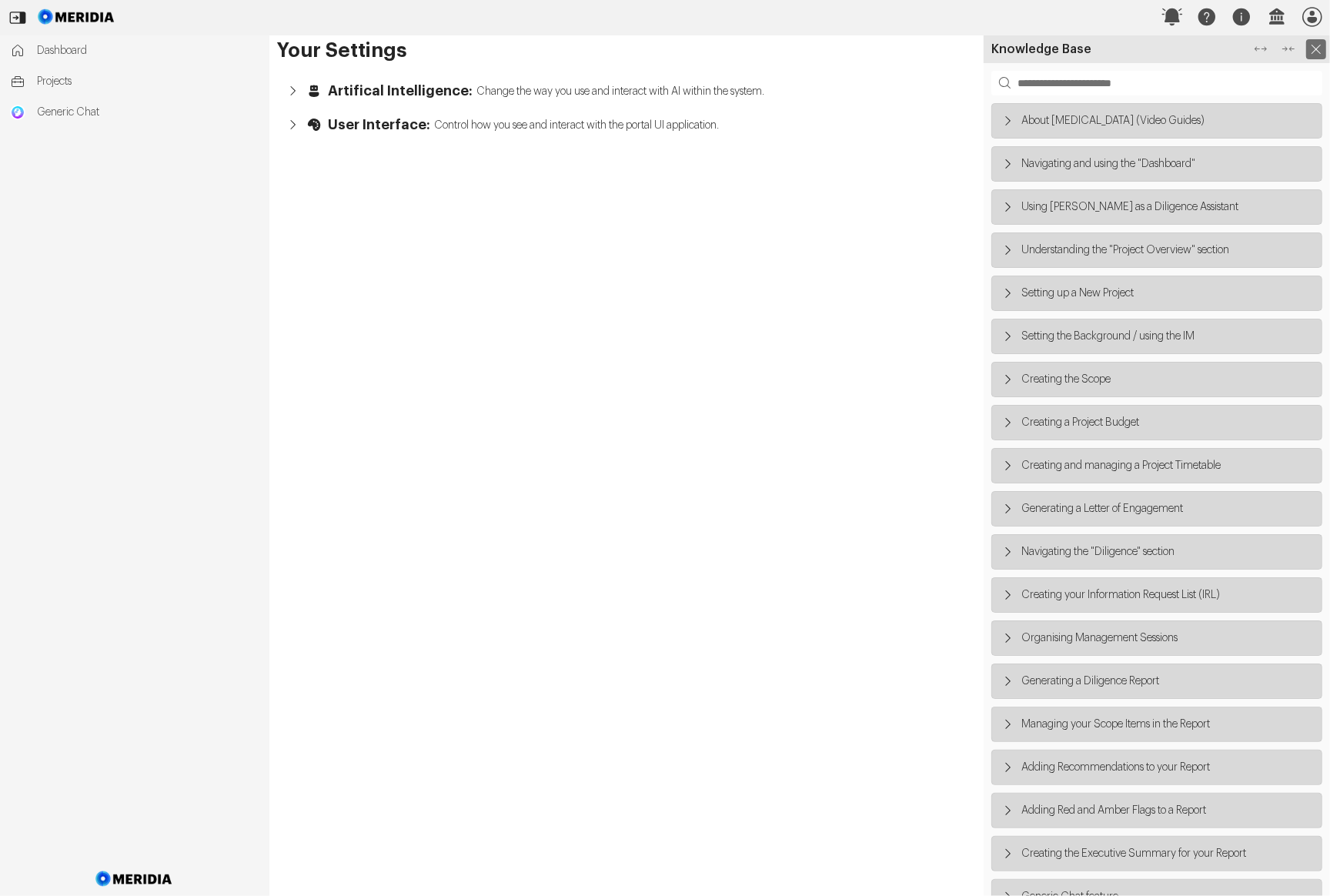
click at [899, 39] on icon at bounding box center [1316, 48] width 20 height 20
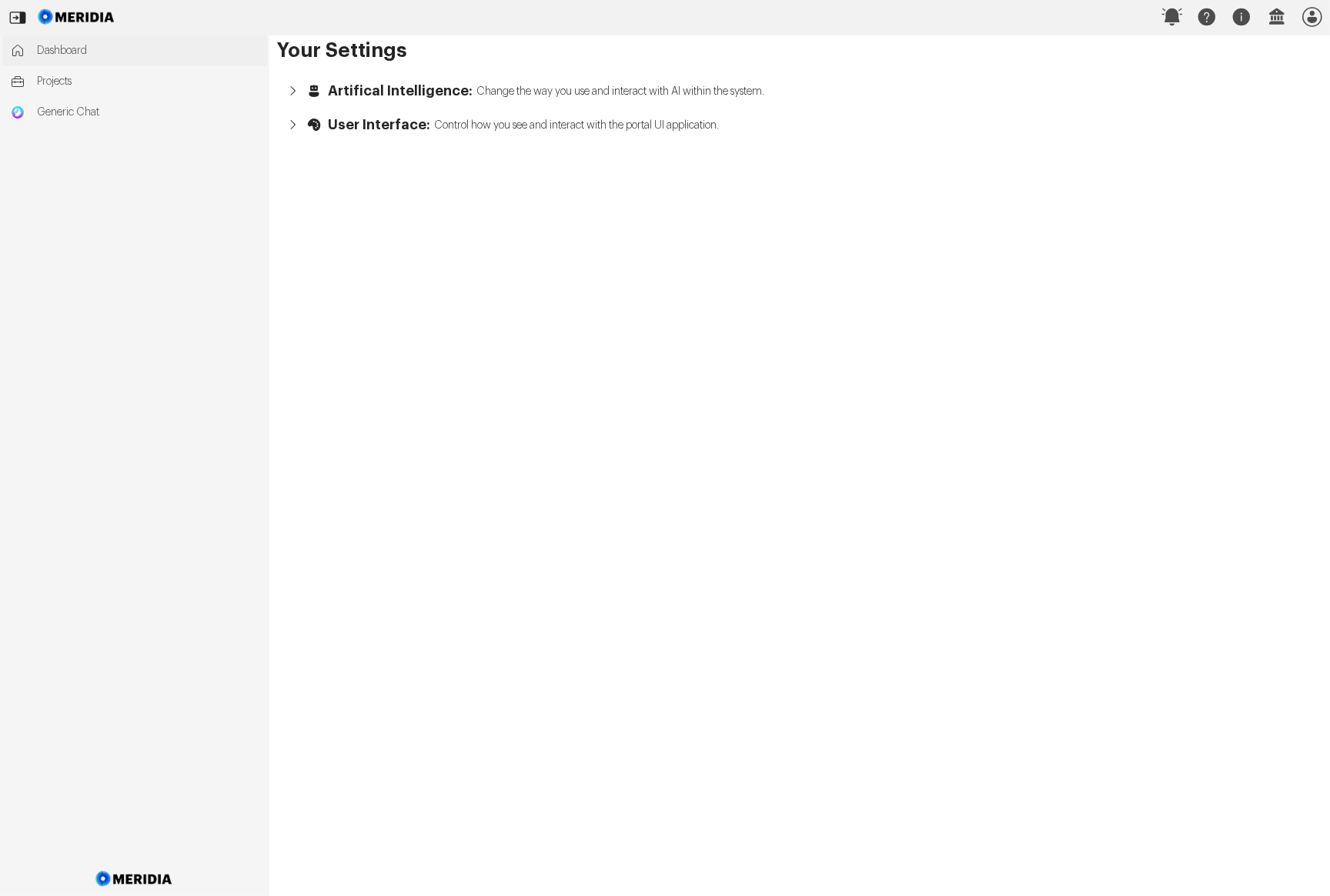
click at [83, 52] on span "Dashboard" at bounding box center [147, 50] width 222 height 16
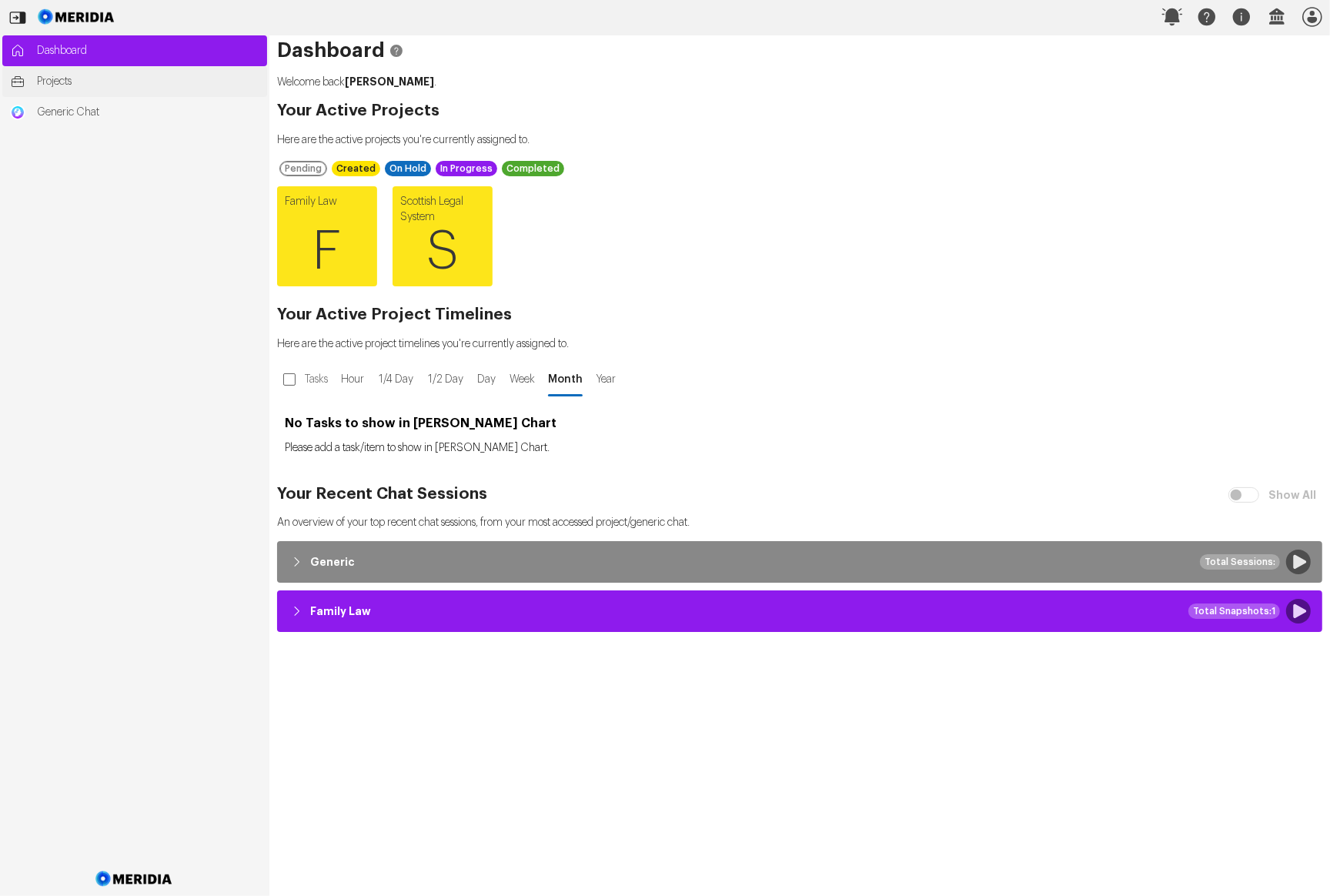
click at [69, 83] on span "Projects" at bounding box center [147, 81] width 222 height 16
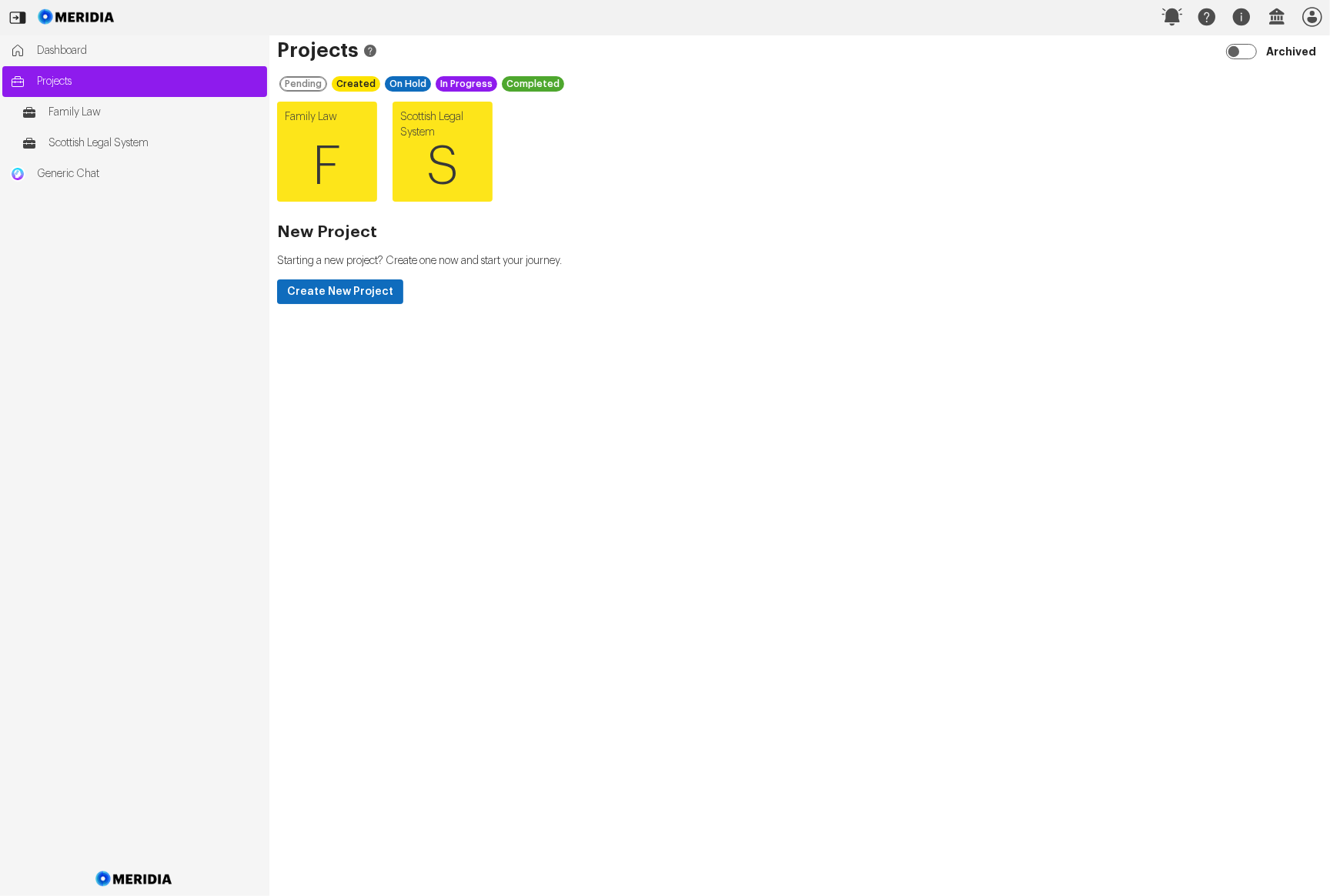
click at [366, 43] on icon at bounding box center [371, 50] width 16 height 16
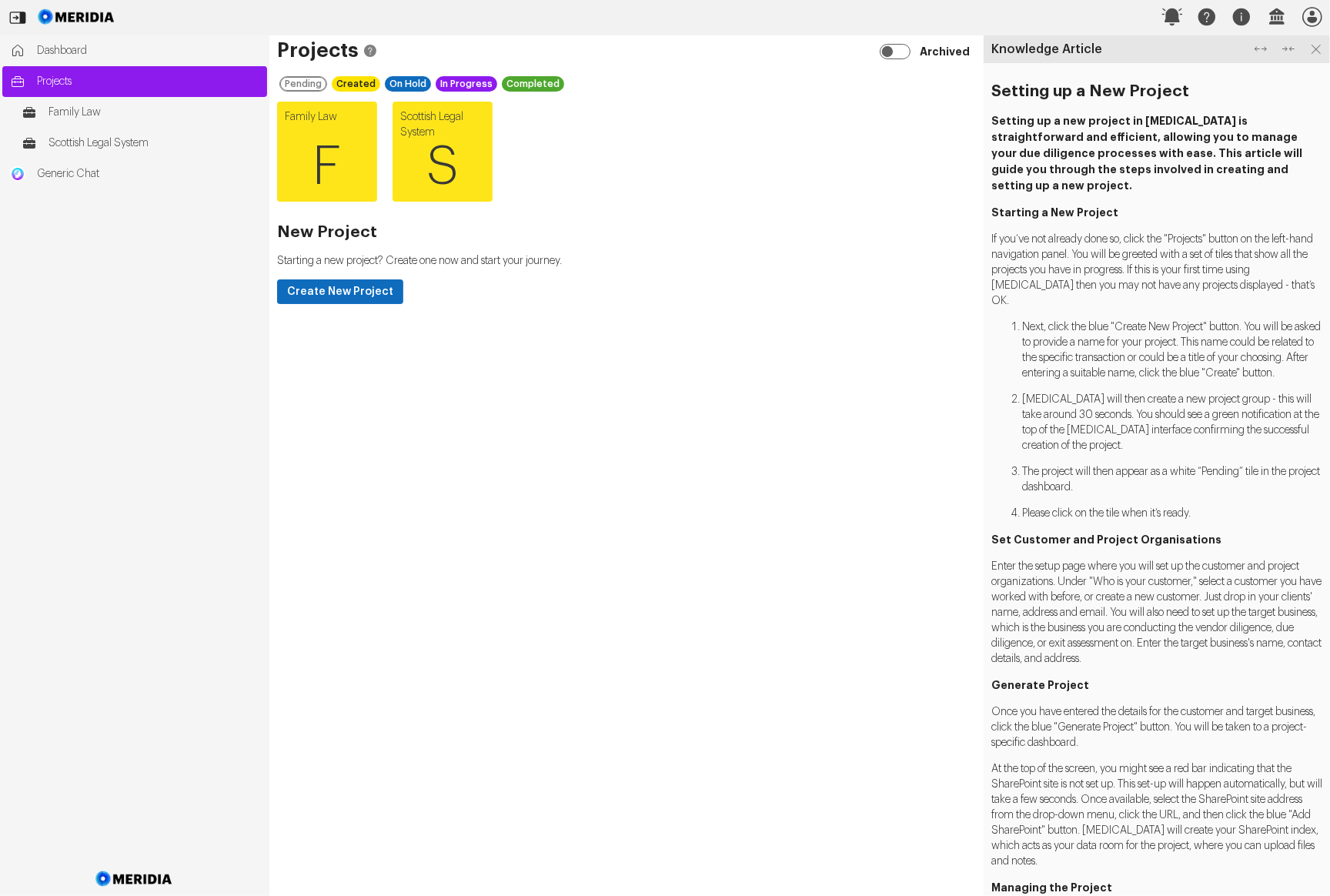
scroll to position [16, 0]
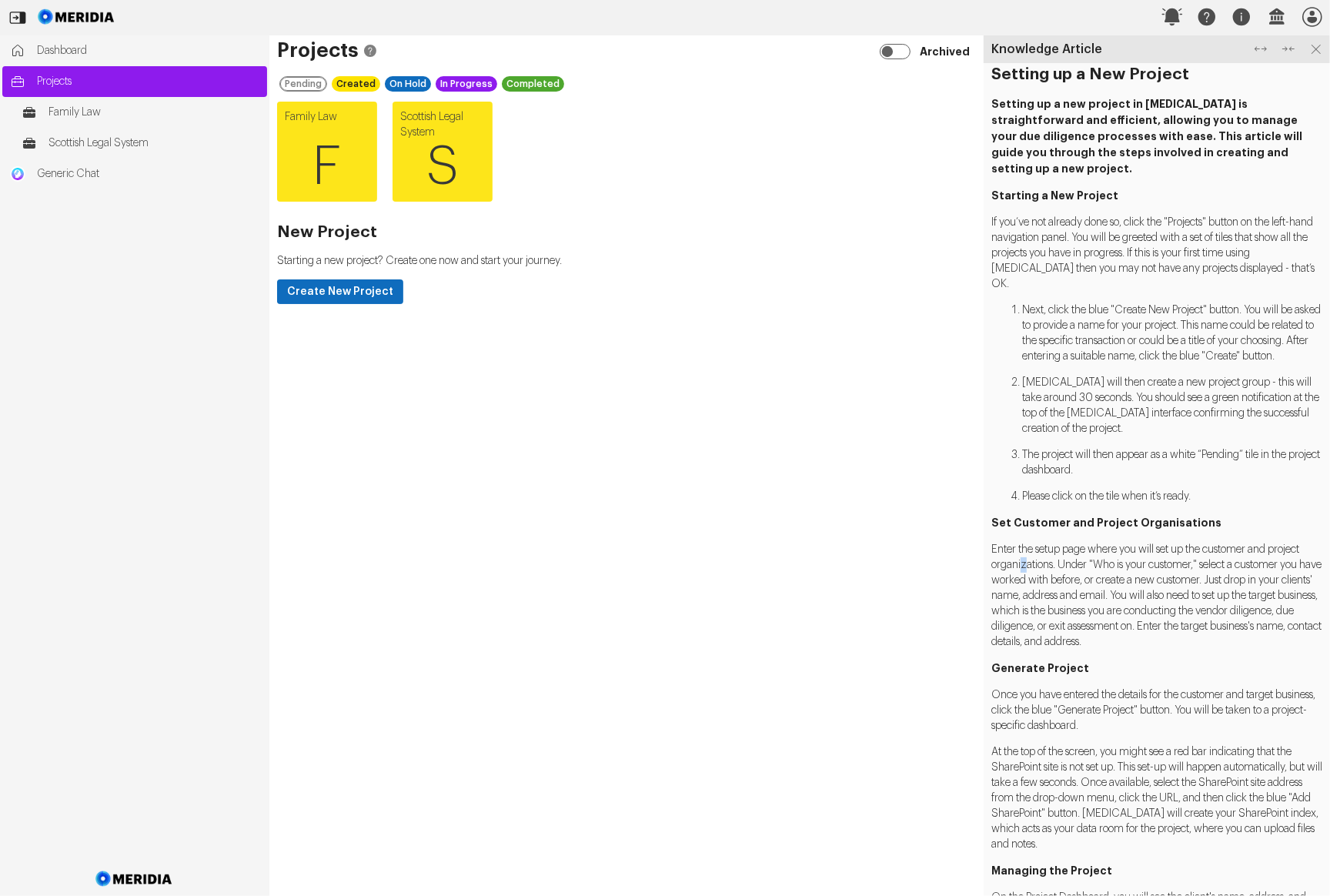
click at [899, 560] on p "Enter the setup page where you will set up the customer and project organizatio…" at bounding box center [1156, 595] width 331 height 108
click at [899, 561] on p "Enter the setup page where you will set up the customer and project organizatio…" at bounding box center [1156, 595] width 331 height 108
click at [899, 49] on icon at bounding box center [1316, 48] width 20 height 20
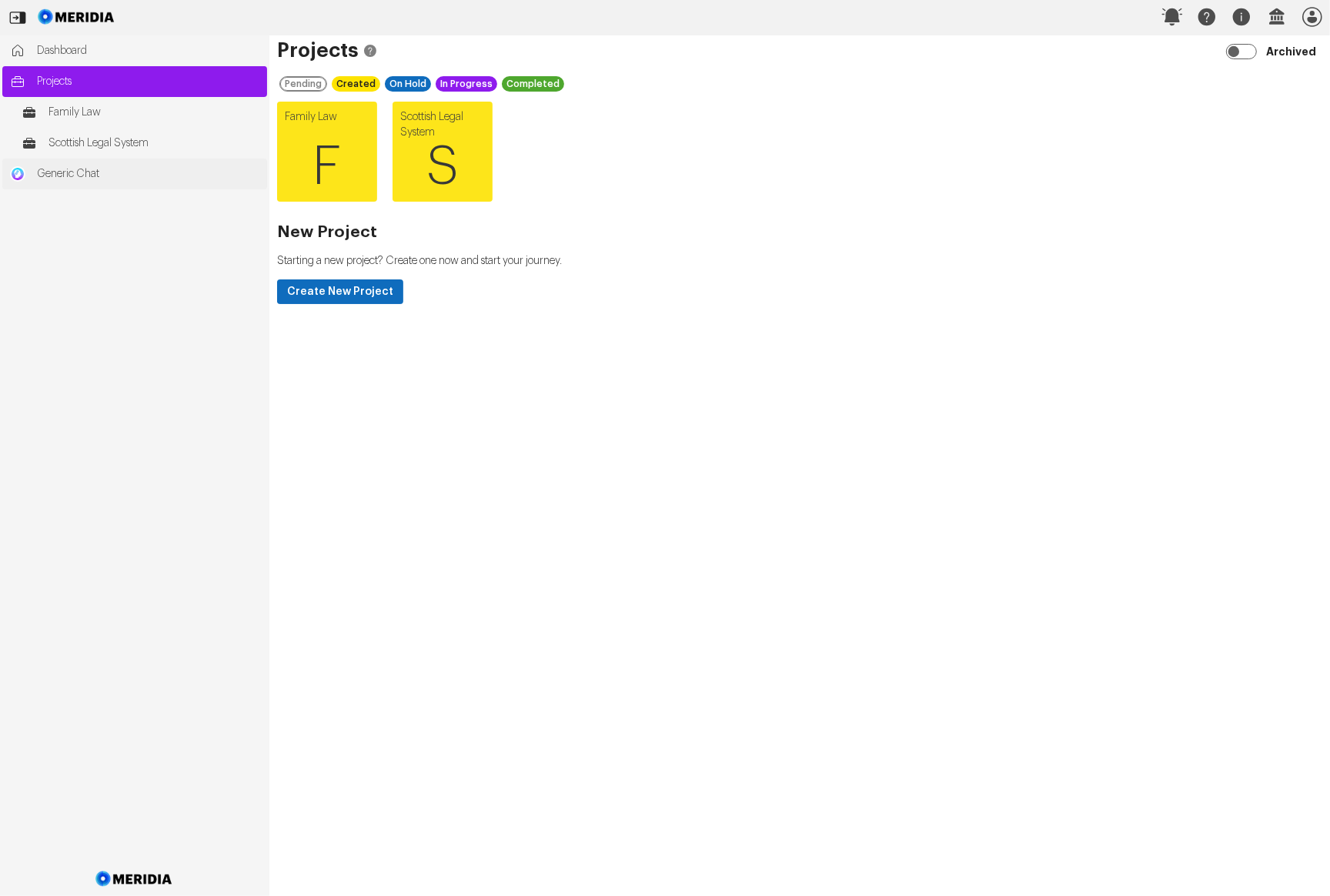
click at [69, 162] on link "Generic Chat" at bounding box center [134, 174] width 265 height 31
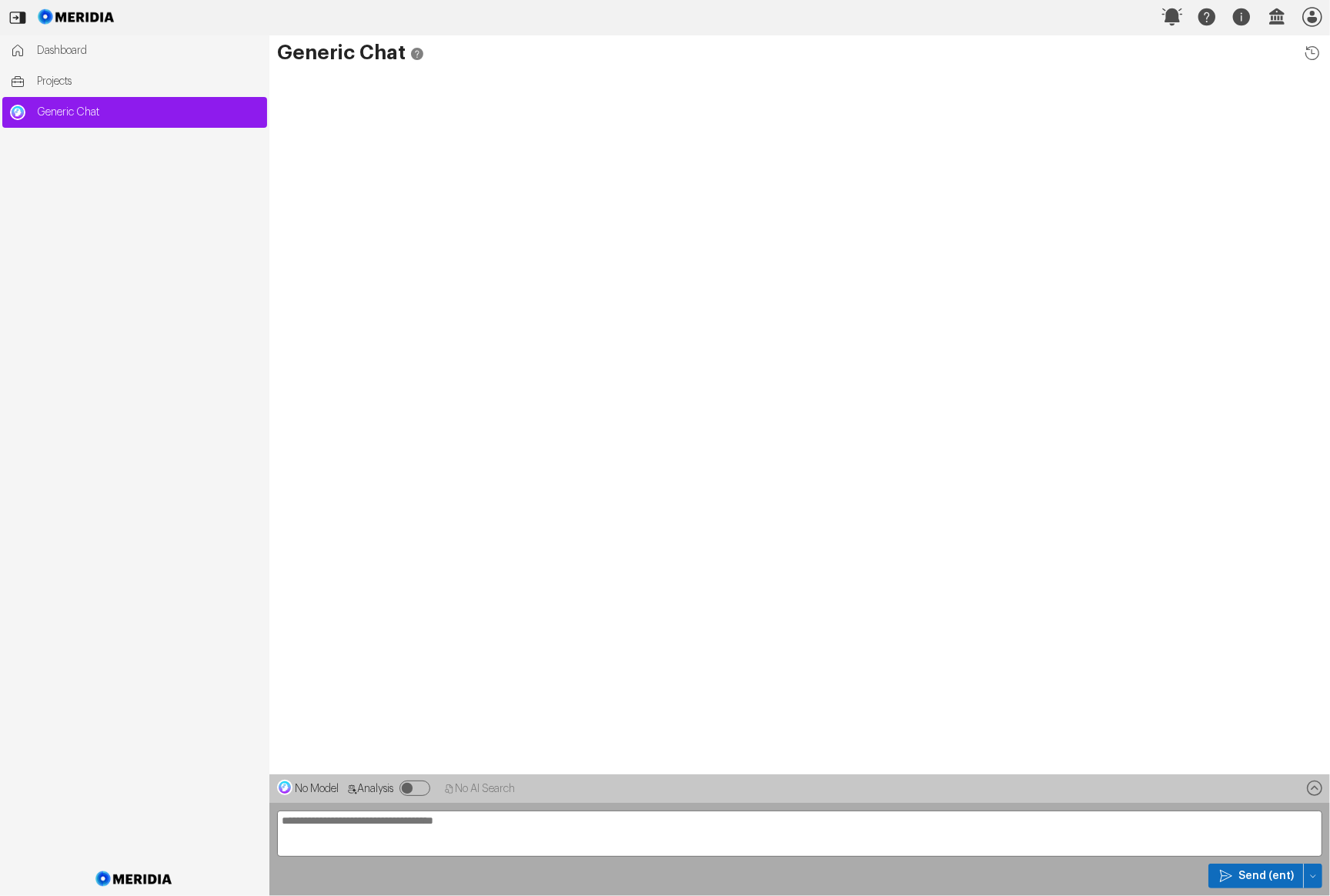
click at [360, 744] on textarea at bounding box center [800, 834] width 1046 height 47
click at [899, 49] on icon at bounding box center [1313, 52] width 20 height 20
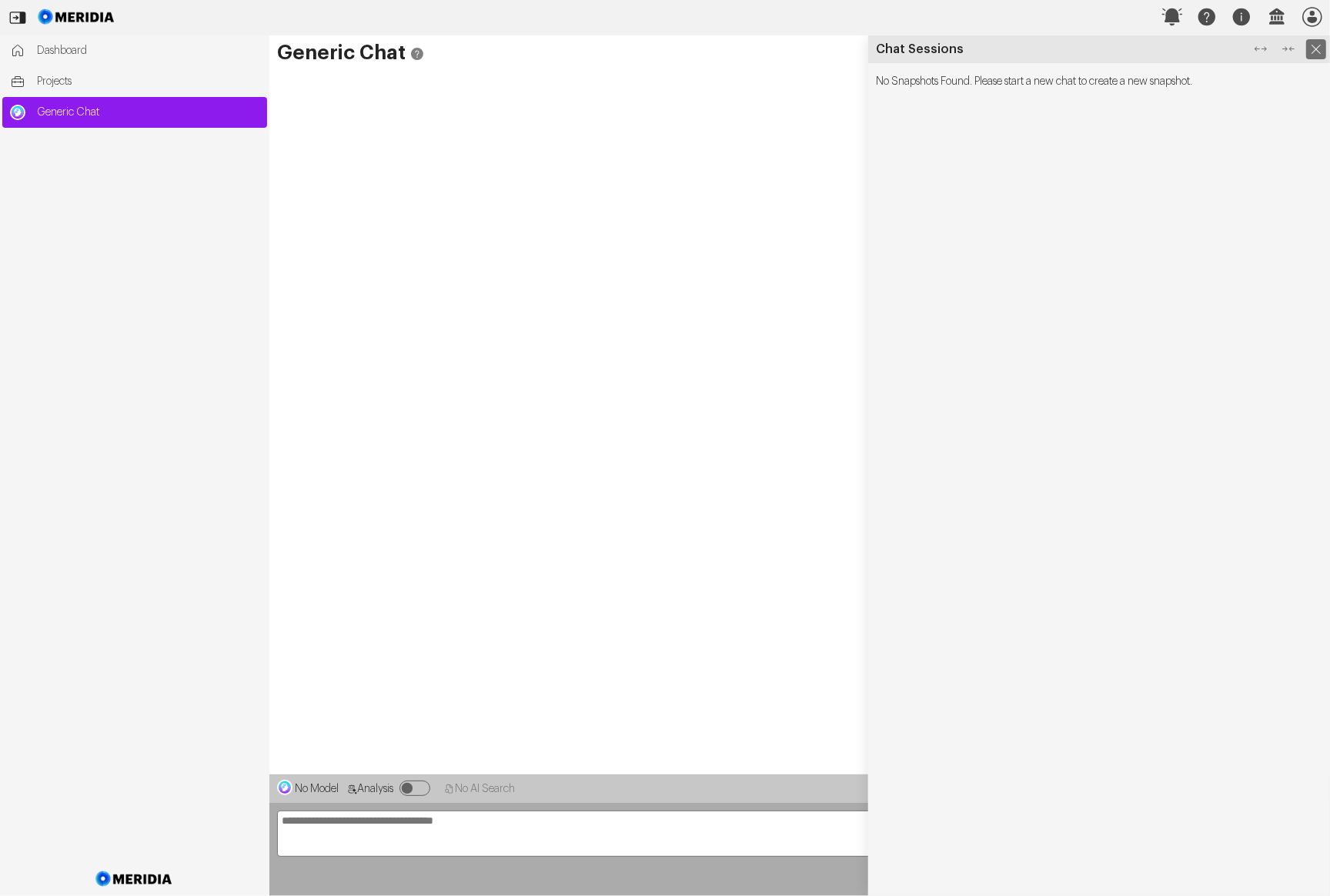
click at [899, 48] on icon at bounding box center [1316, 48] width 20 height 20
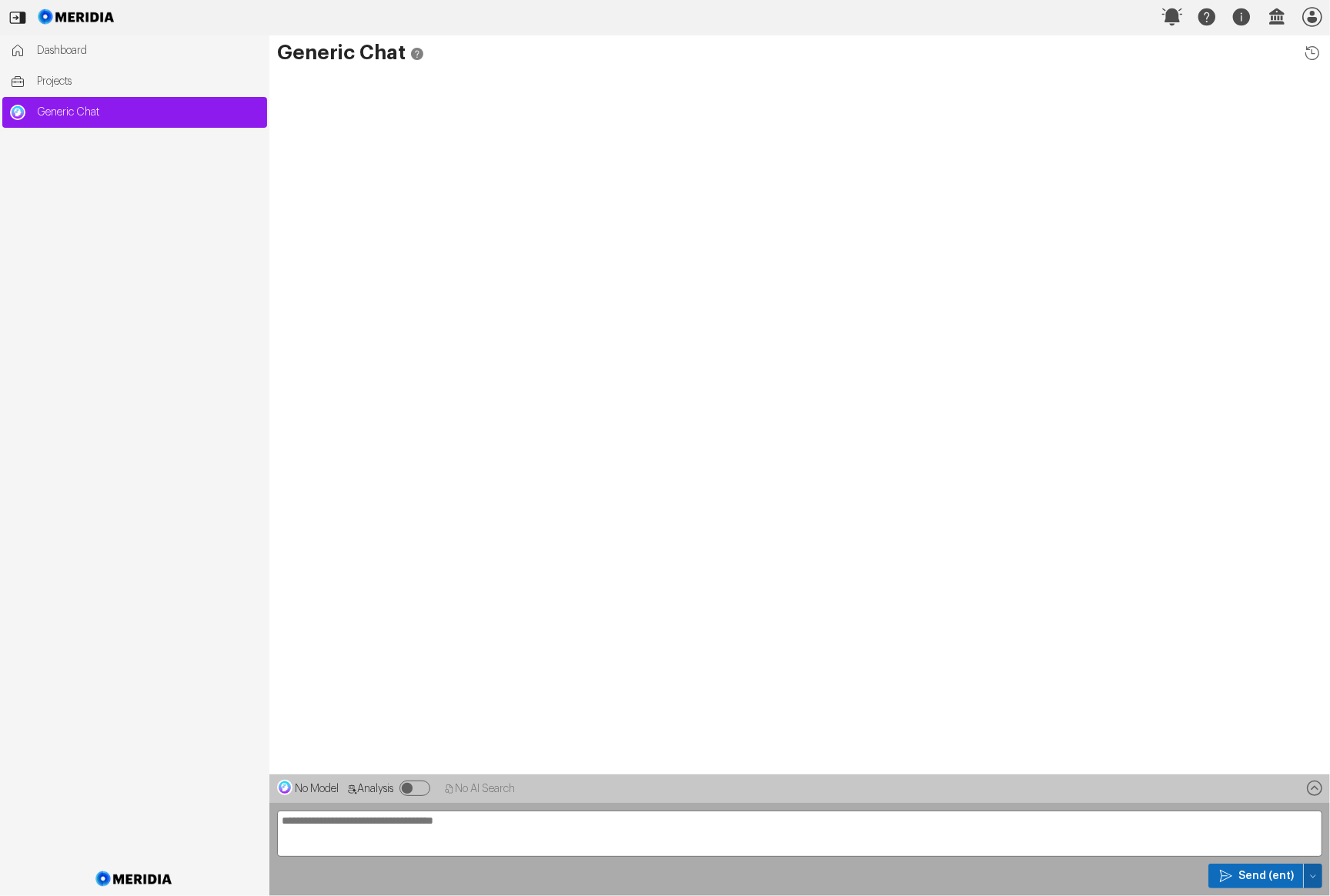
click at [899, 744] on button "button" at bounding box center [1313, 875] width 18 height 24
click at [899, 744] on span "Image Query" at bounding box center [1249, 820] width 117 height 16
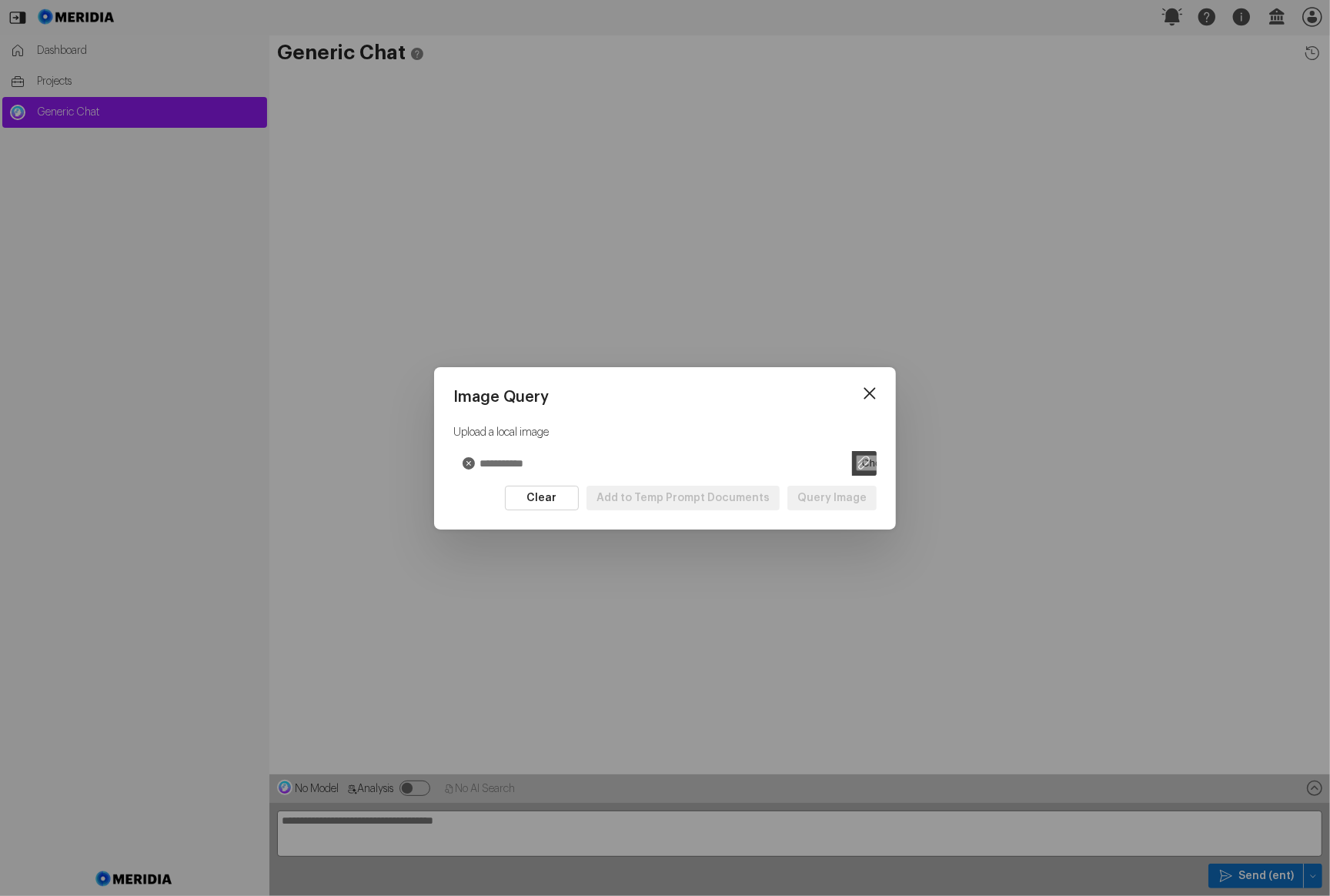
click at [665, 464] on input "url" at bounding box center [665, 463] width 374 height 24
click at [867, 458] on input "file" at bounding box center [863, 463] width 24 height 24
click at [860, 461] on input "file" at bounding box center [863, 463] width 24 height 24
click at [521, 456] on input "url" at bounding box center [665, 463] width 374 height 24
click at [875, 460] on input "file" at bounding box center [863, 463] width 24 height 24
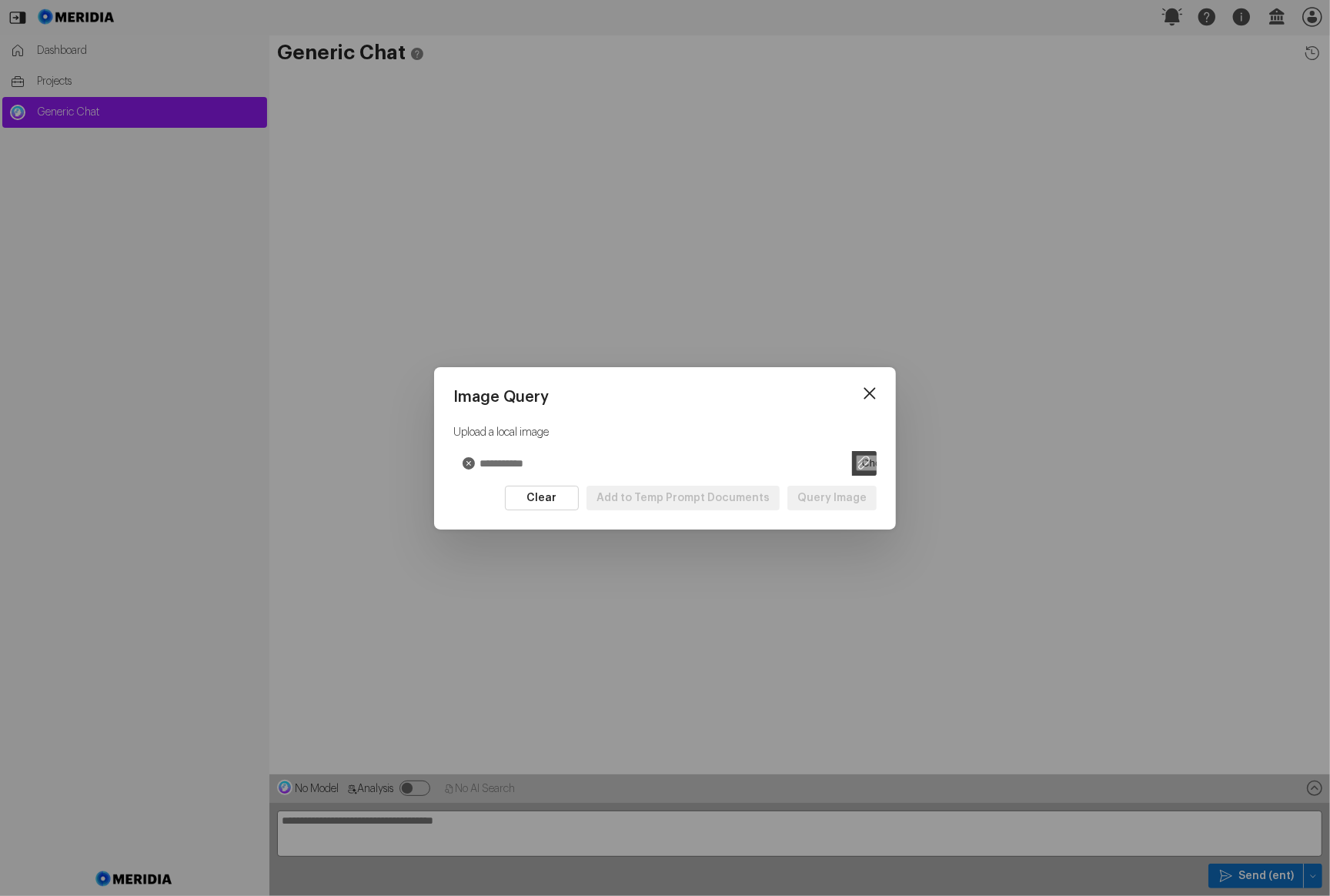
click at [858, 390] on button at bounding box center [869, 394] width 28 height 30
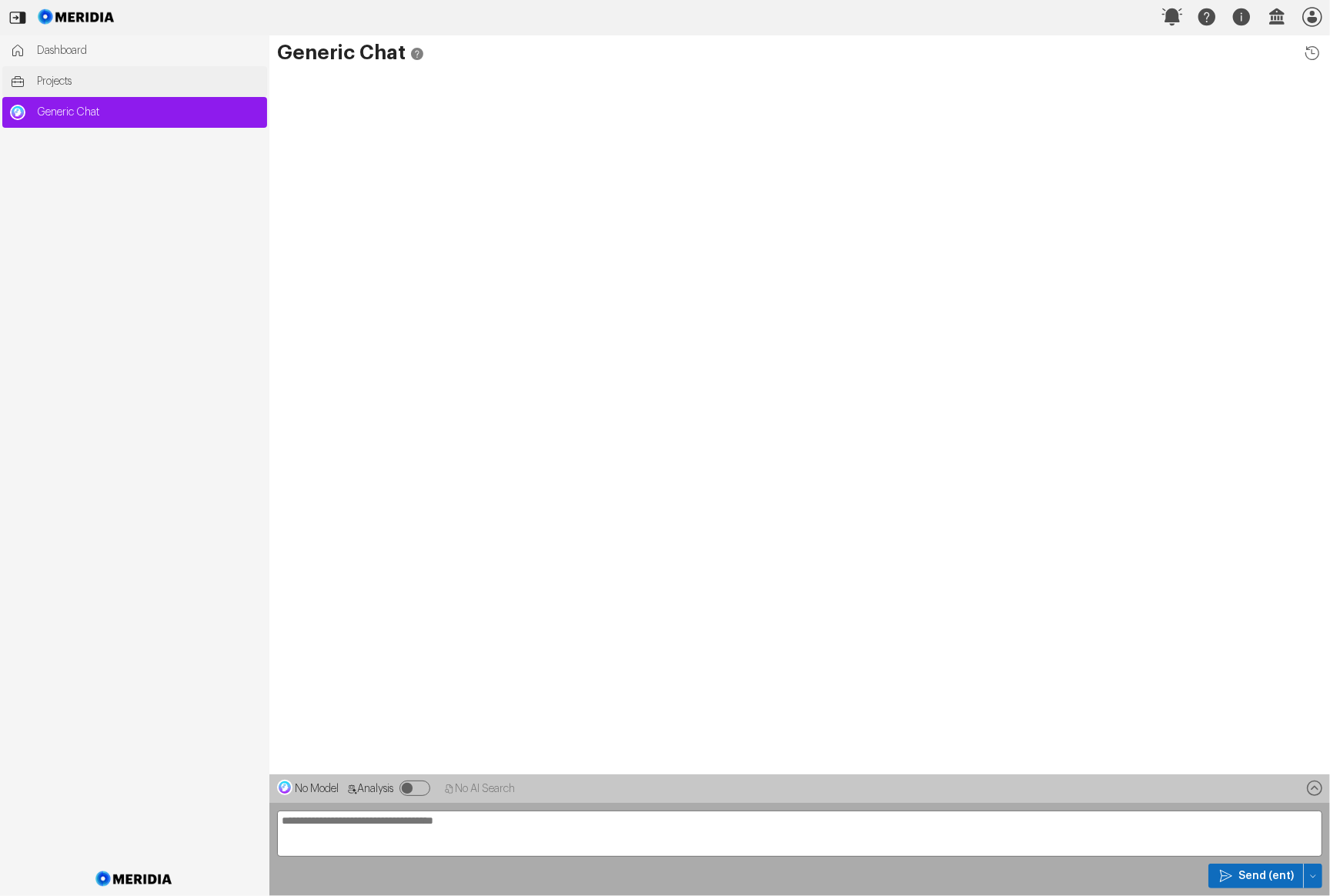
click at [75, 83] on span "Projects" at bounding box center [147, 81] width 222 height 16
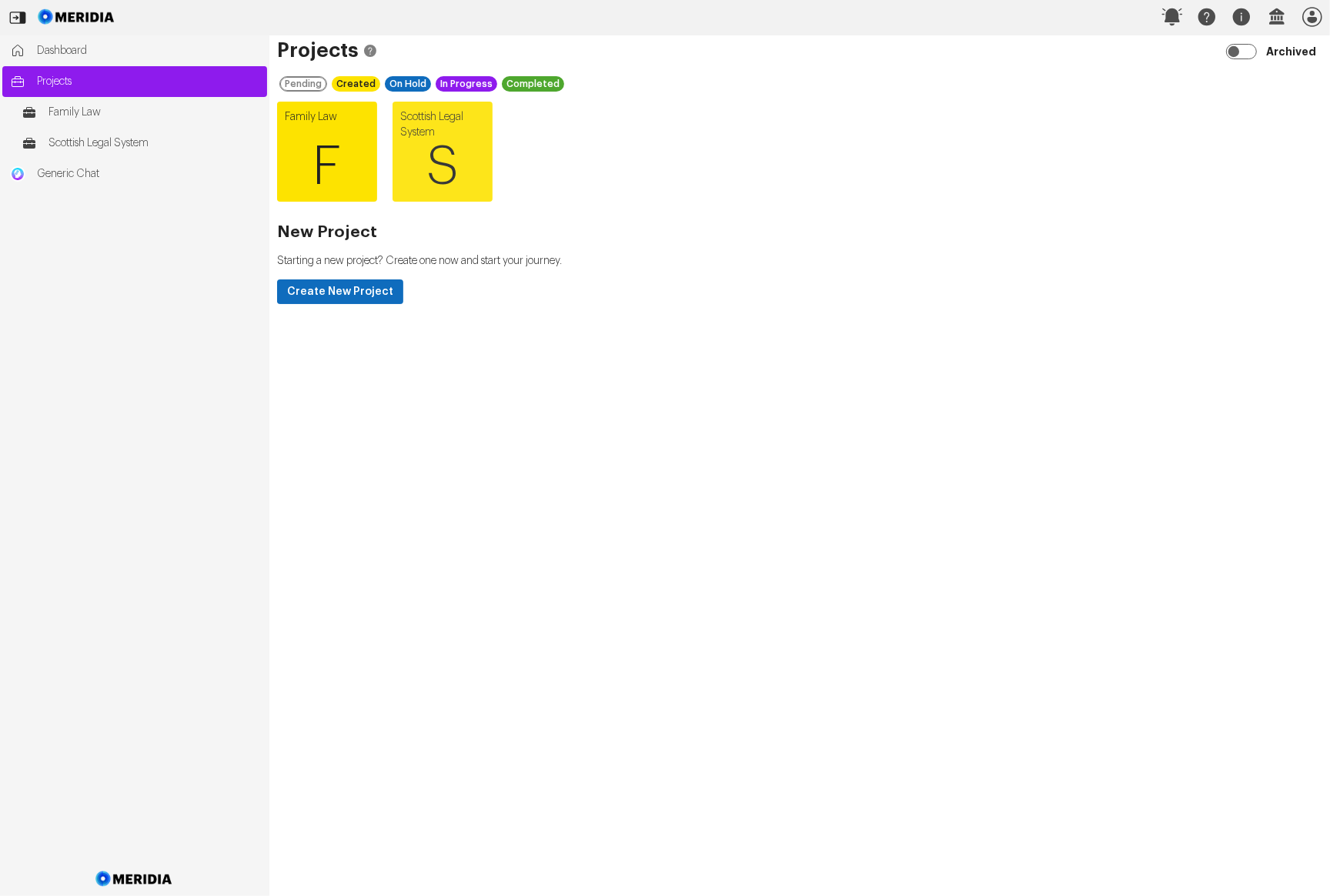
click at [360, 155] on span "F" at bounding box center [327, 167] width 100 height 92
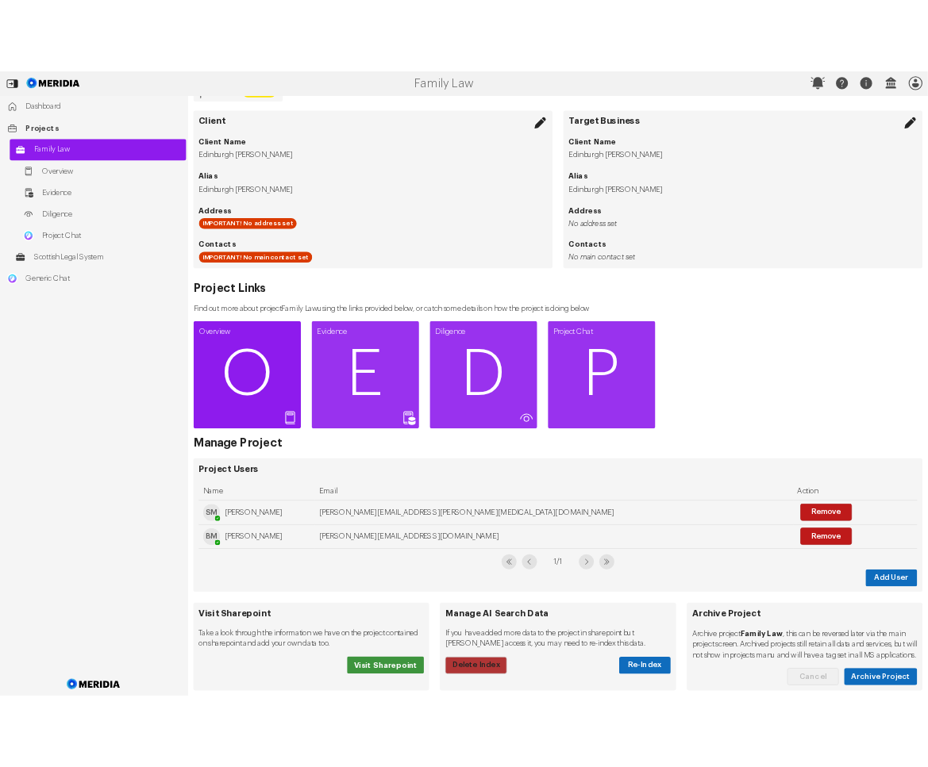
scroll to position [160, 0]
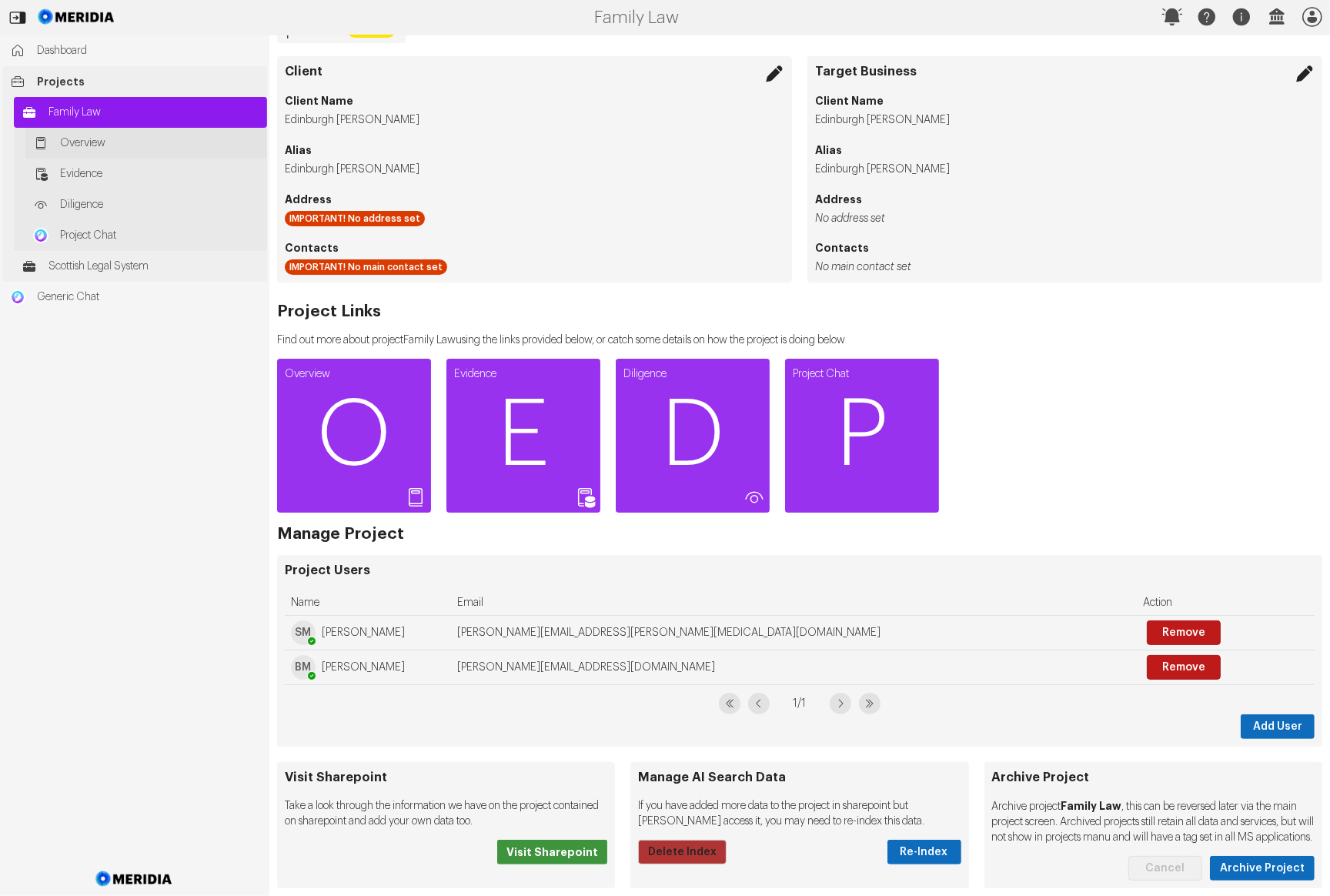
click at [91, 151] on link "Overview" at bounding box center [146, 144] width 242 height 31
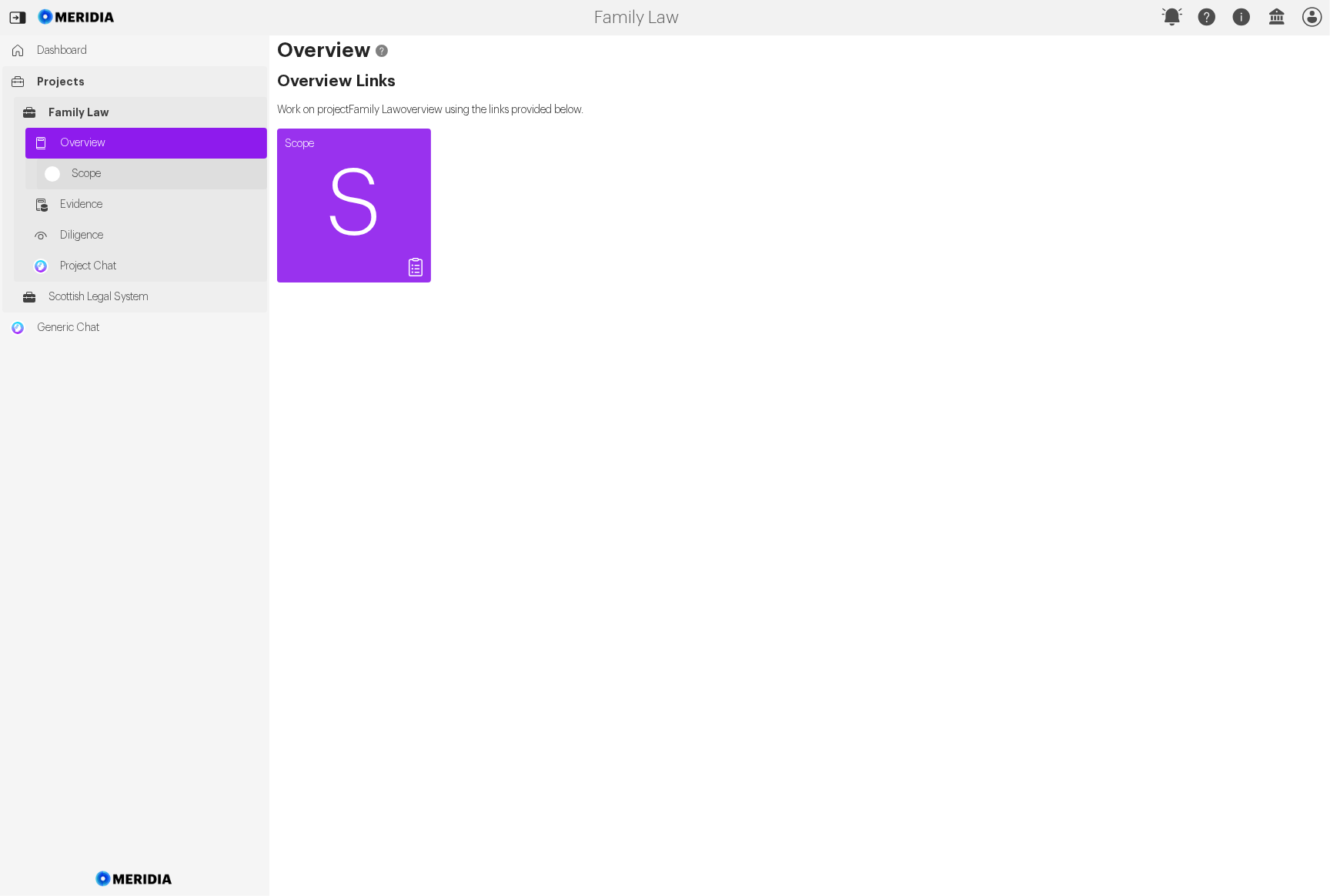
click at [101, 166] on span "Scope" at bounding box center [166, 174] width 188 height 16
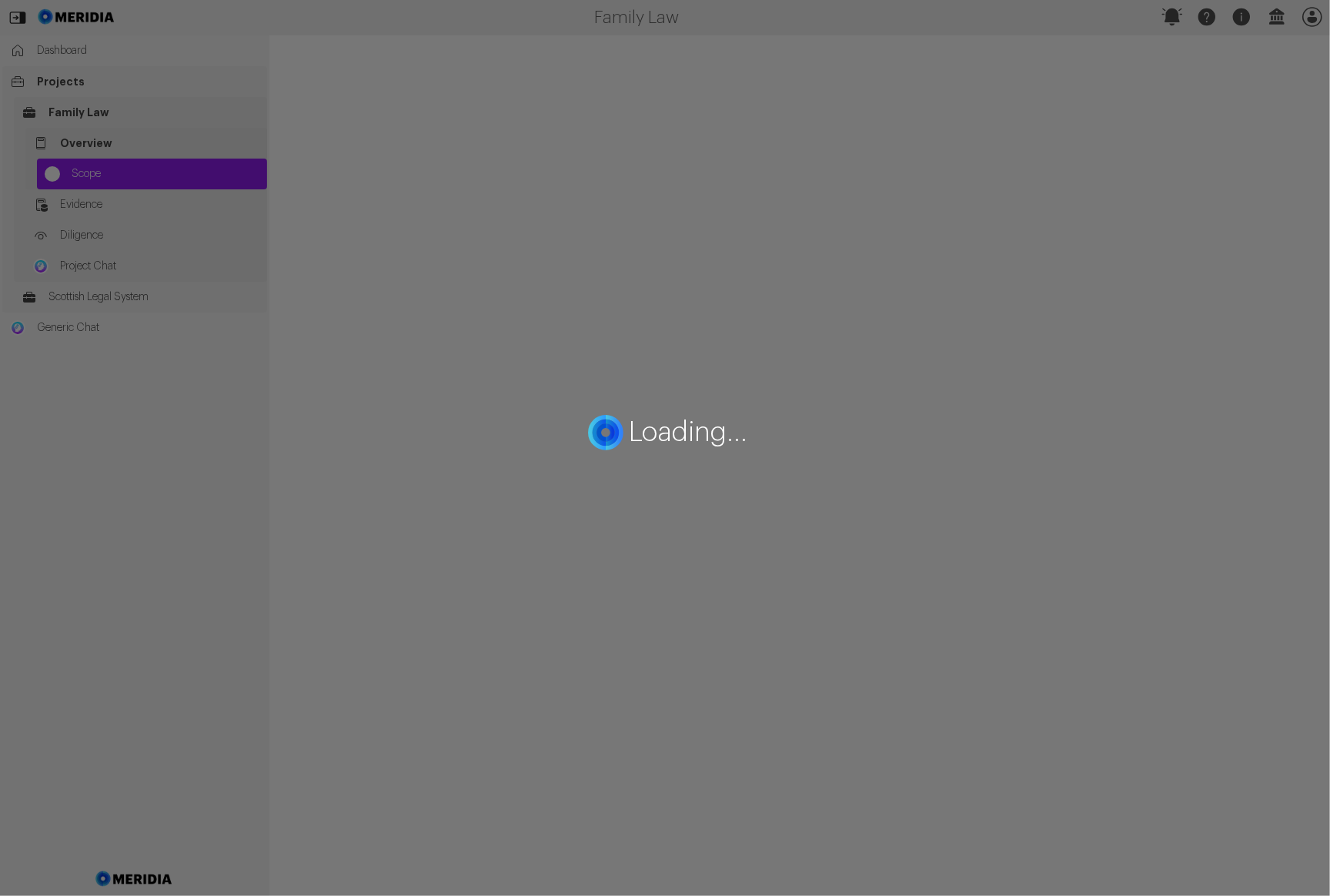
click at [101, 193] on div "Loading..." at bounding box center [665, 448] width 1330 height 896
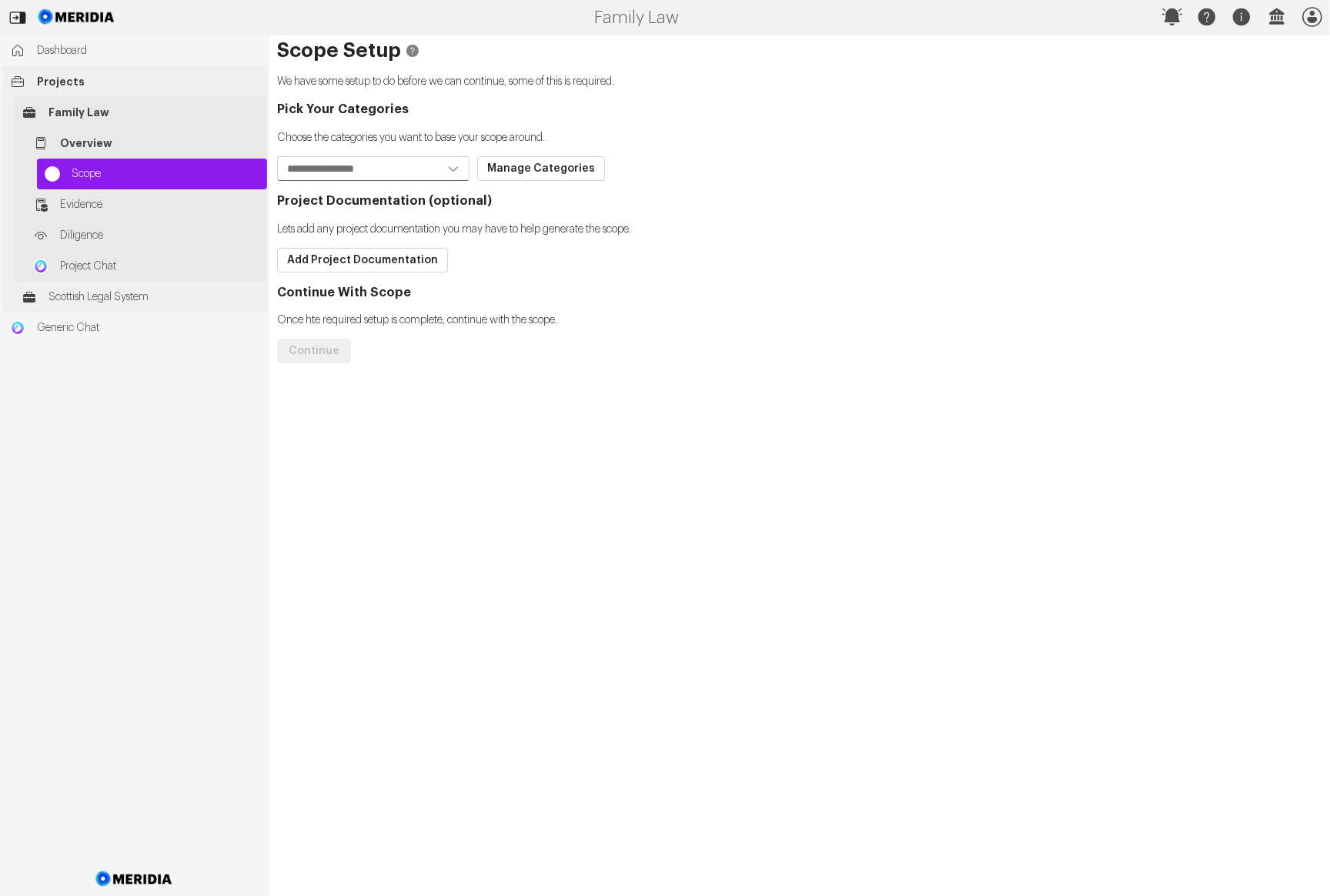
click at [105, 109] on span "Family Law" at bounding box center [153, 112] width 211 height 16
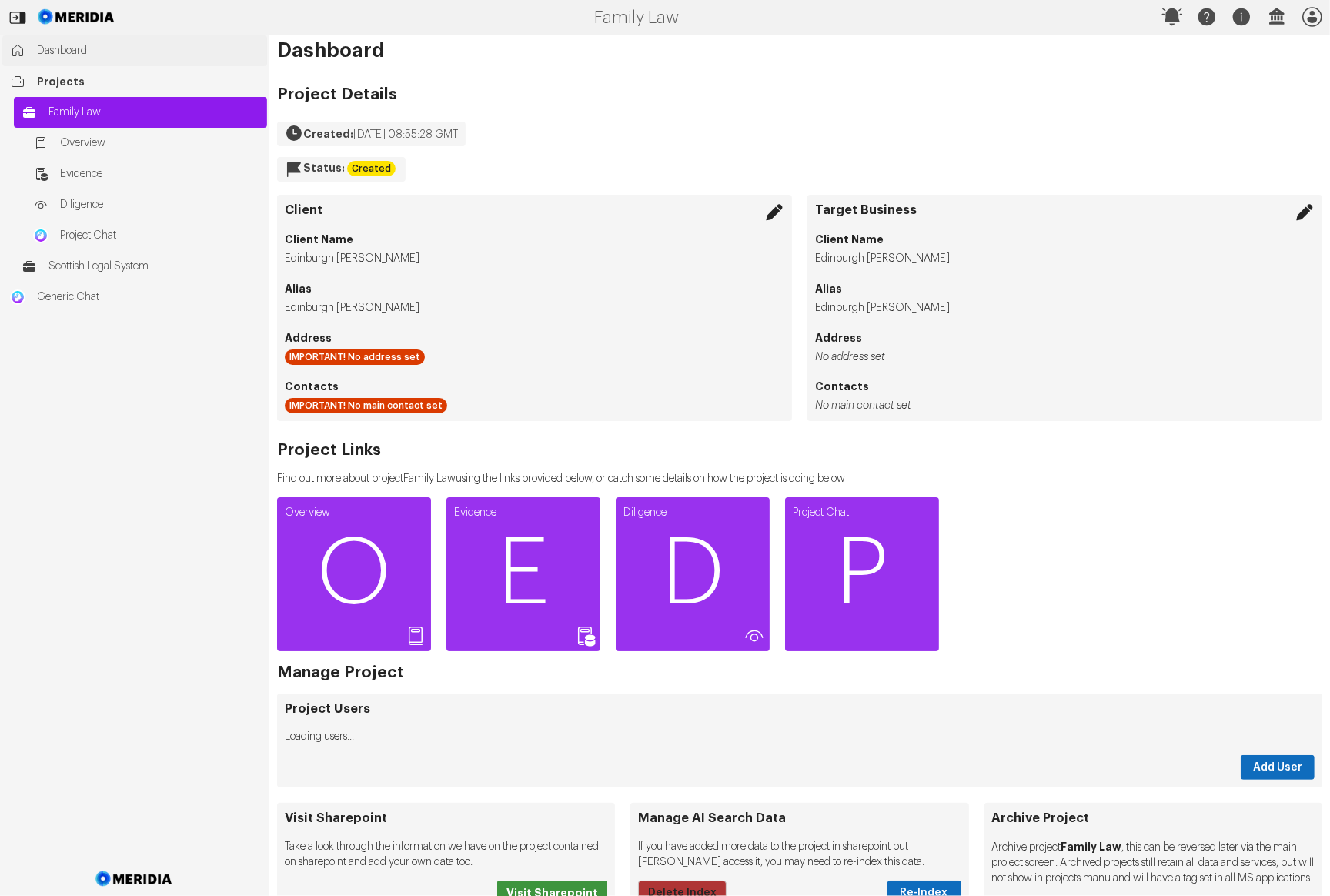
click at [103, 55] on span "Dashboard" at bounding box center [147, 50] width 222 height 16
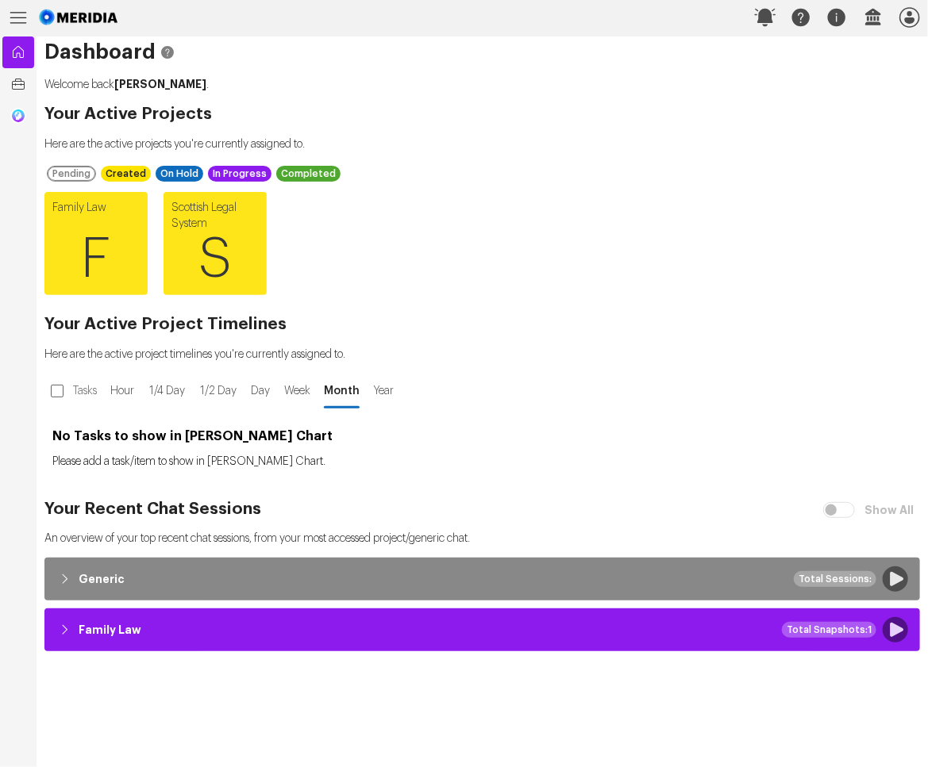
click at [98, 18] on img at bounding box center [79, 17] width 85 height 35
click at [12, 117] on img at bounding box center [18, 116] width 16 height 16
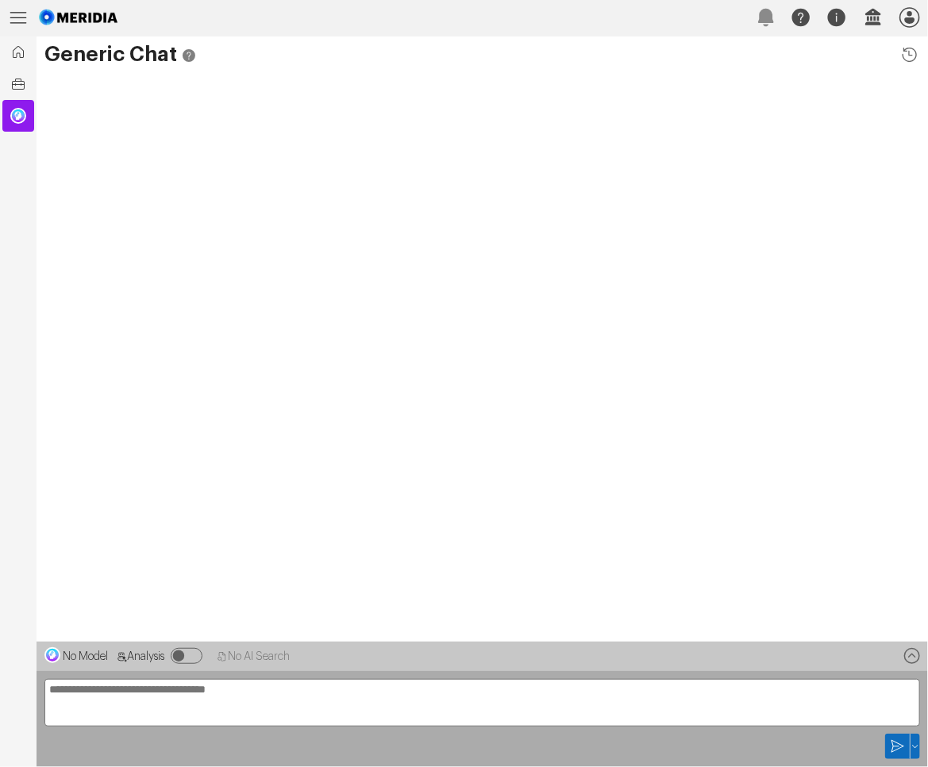
click at [226, 692] on textarea at bounding box center [481, 703] width 875 height 48
type textarea "*"
